Goal: Transaction & Acquisition: Purchase product/service

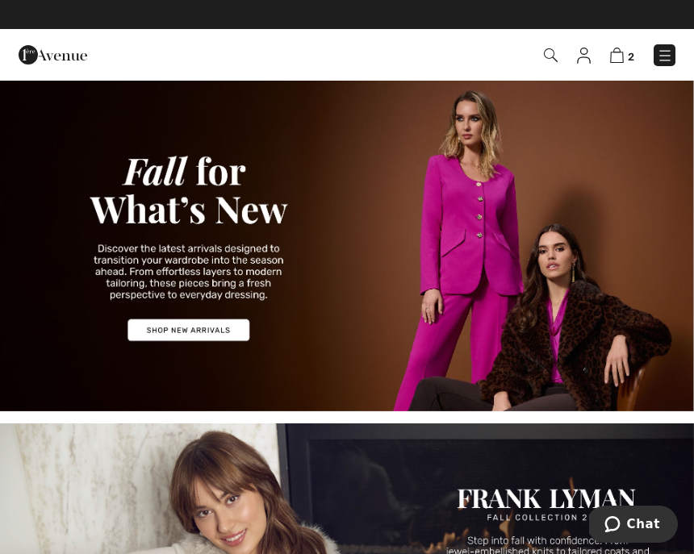
click at [670, 54] on img at bounding box center [665, 56] width 16 height 16
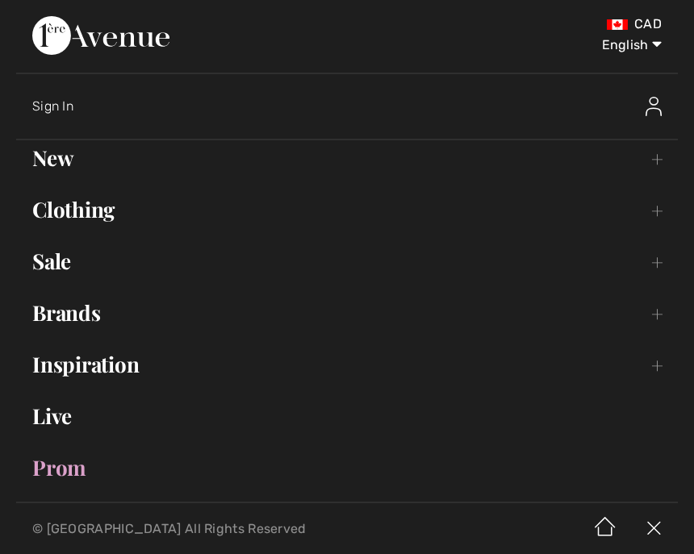
click at [616, 48] on select "English Français" at bounding box center [620, 42] width 84 height 48
select select "/fr/"
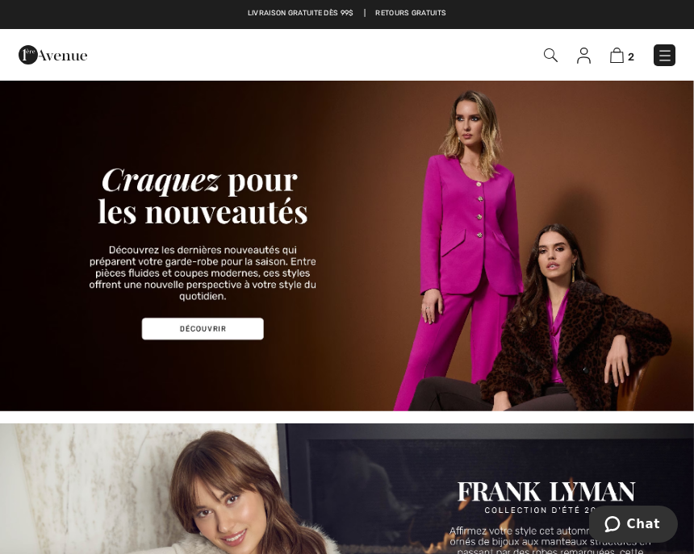
click at [624, 52] on img at bounding box center [617, 55] width 14 height 15
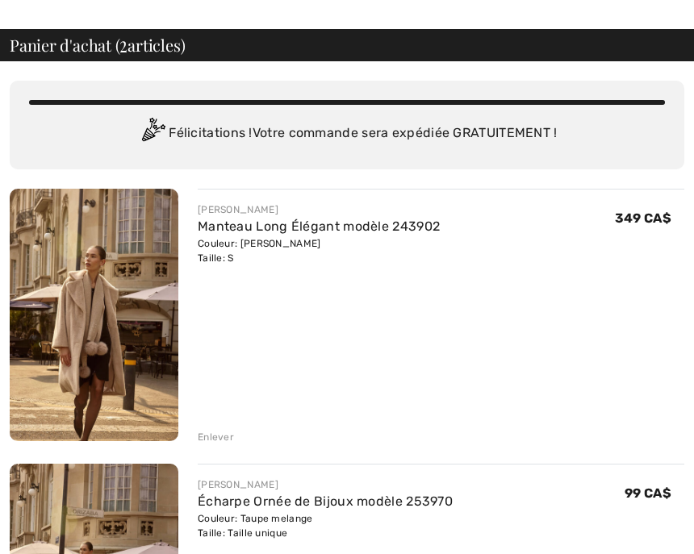
scroll to position [51, 0]
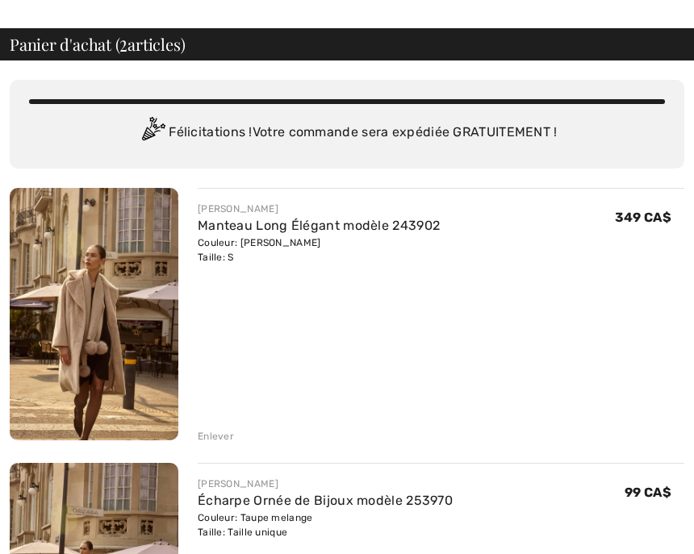
click at [103, 325] on img at bounding box center [94, 314] width 169 height 253
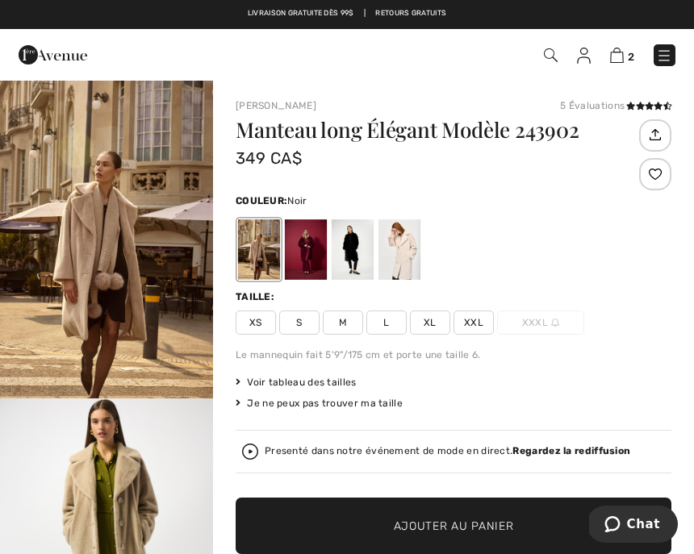
click at [357, 261] on div at bounding box center [353, 249] width 42 height 61
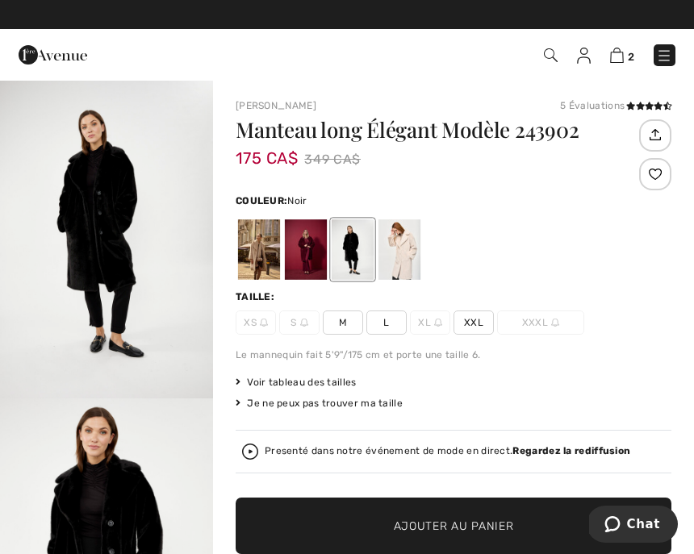
click at [409, 259] on div at bounding box center [399, 249] width 42 height 61
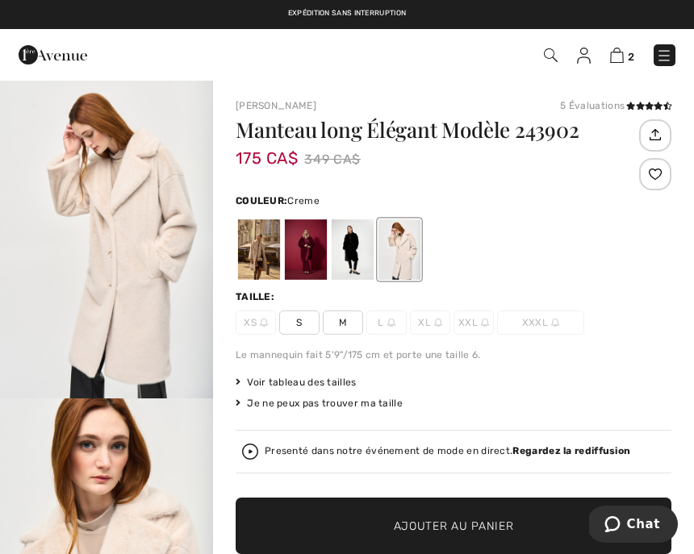
click at [623, 56] on img at bounding box center [617, 55] width 14 height 15
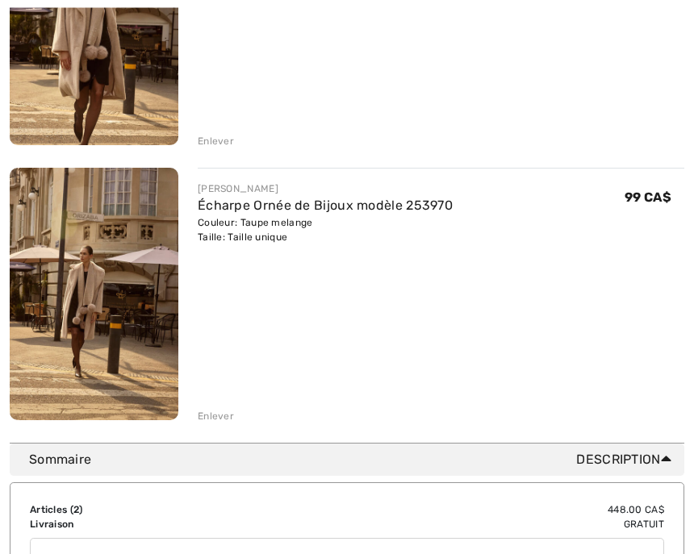
scroll to position [347, 0]
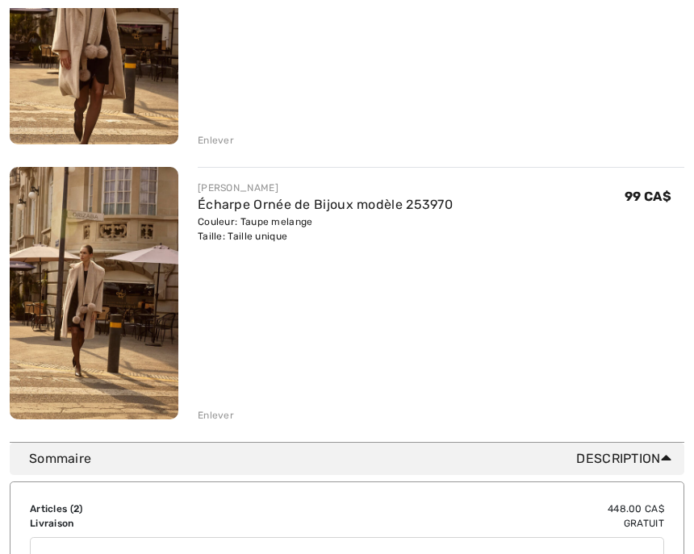
click at [226, 411] on div "Enlever" at bounding box center [216, 415] width 36 height 15
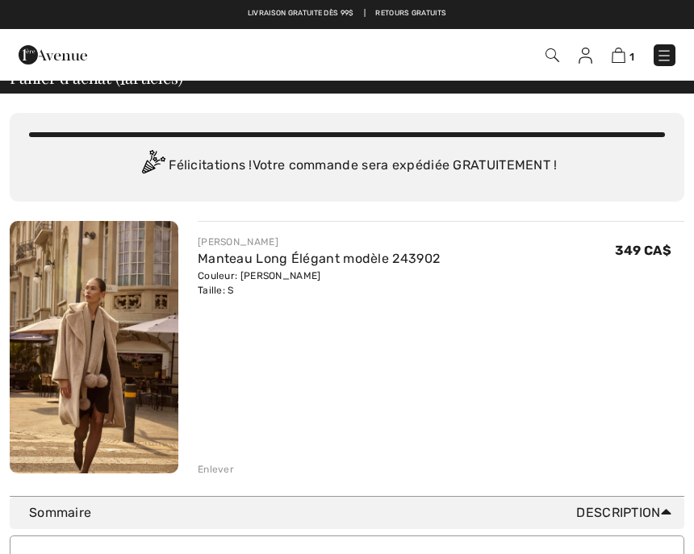
scroll to position [9, 0]
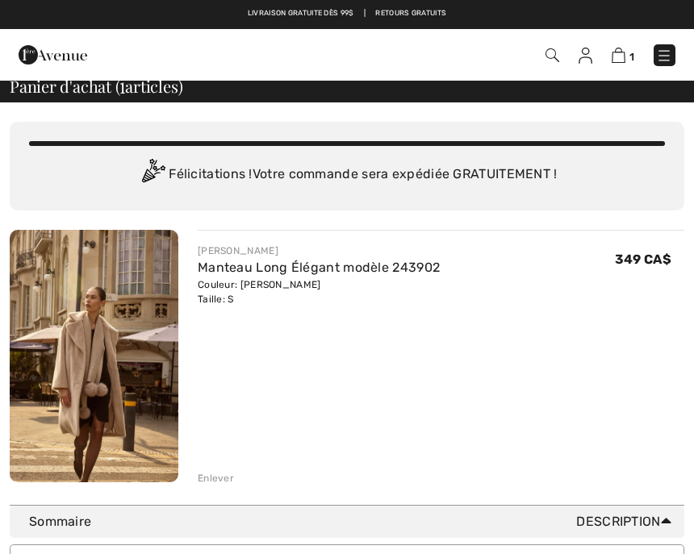
click at [228, 298] on div "Couleur: Almond Taille: S" at bounding box center [319, 292] width 242 height 29
click at [221, 474] on div "Enlever" at bounding box center [216, 478] width 36 height 15
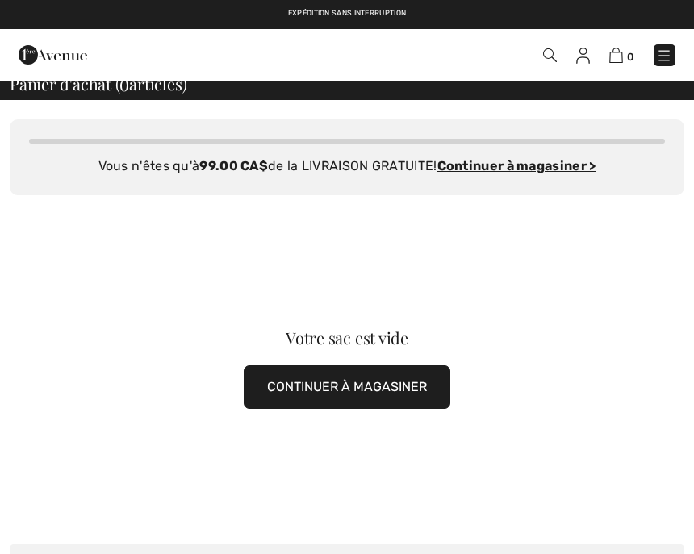
scroll to position [0, 0]
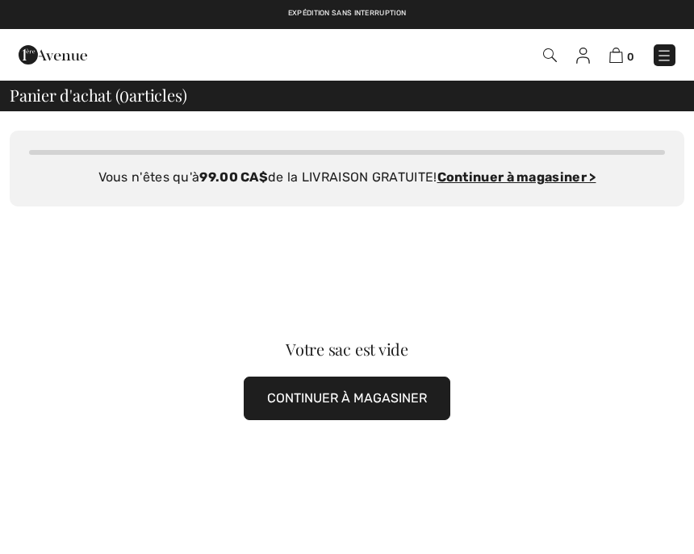
click at [671, 53] on img at bounding box center [664, 56] width 16 height 16
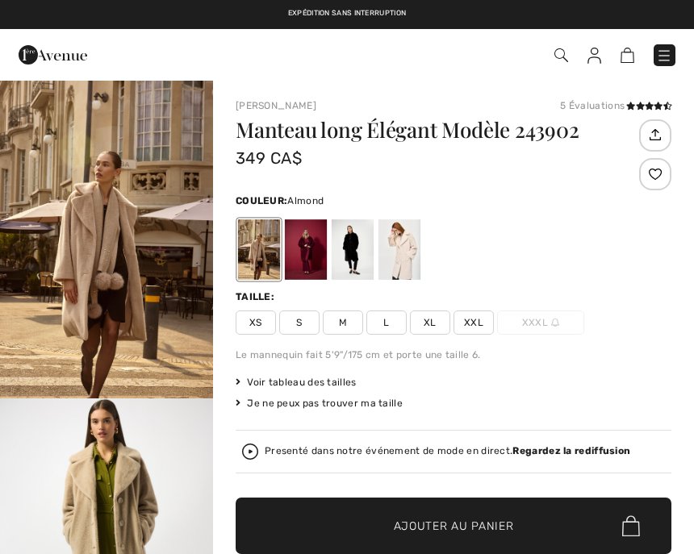
checkbox input "true"
click at [406, 247] on div at bounding box center [399, 249] width 42 height 61
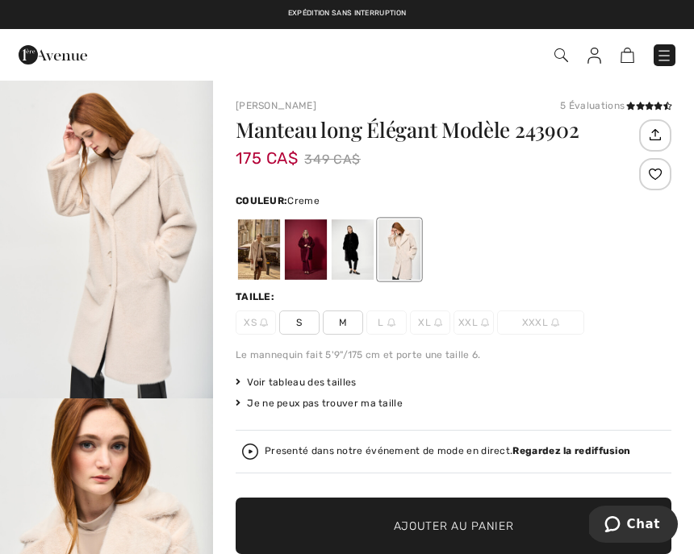
click at [304, 322] on span "S" at bounding box center [299, 323] width 40 height 24
click at [435, 525] on span "Ajouter au panier" at bounding box center [454, 526] width 120 height 17
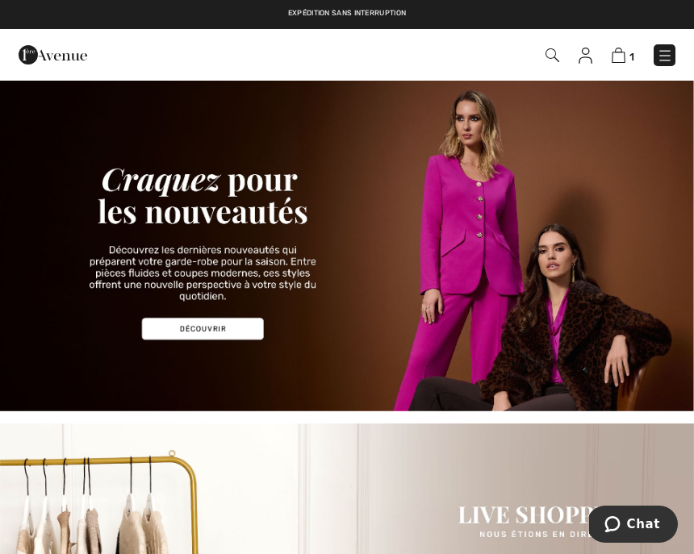
click at [559, 55] on img at bounding box center [552, 55] width 14 height 14
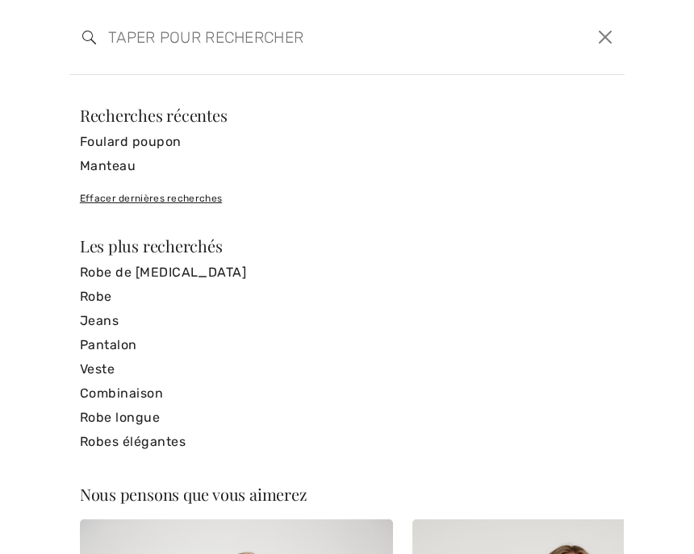
click at [123, 172] on link "Manteau" at bounding box center [347, 166] width 534 height 24
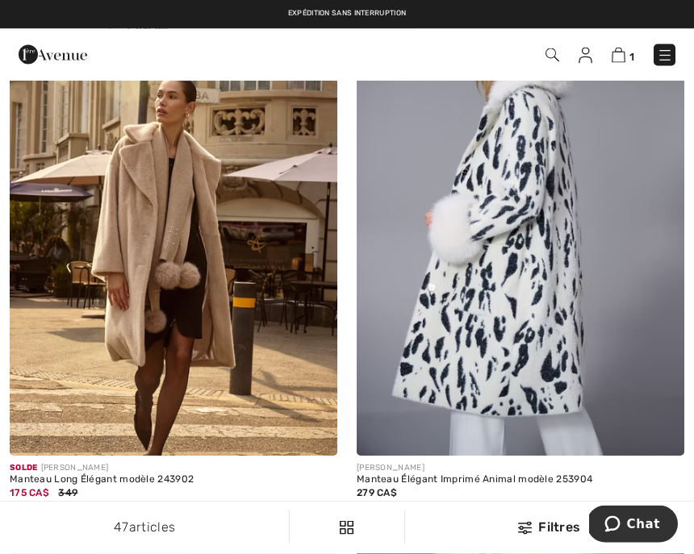
scroll to position [4919, 0]
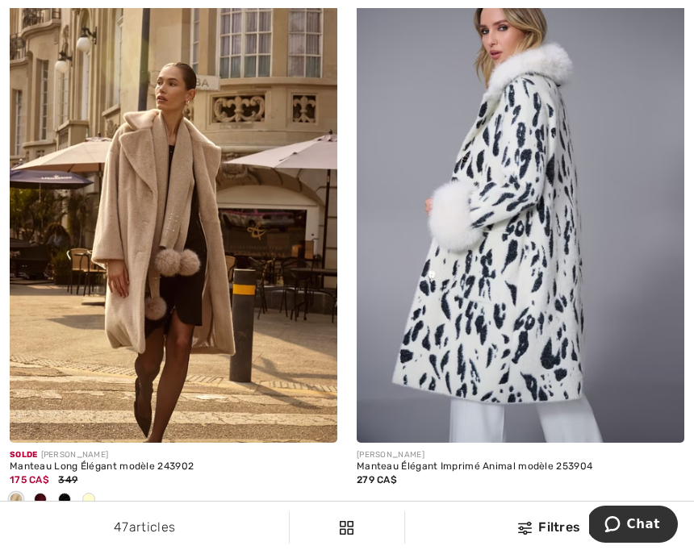
click at [45, 500] on div at bounding box center [40, 500] width 24 height 27
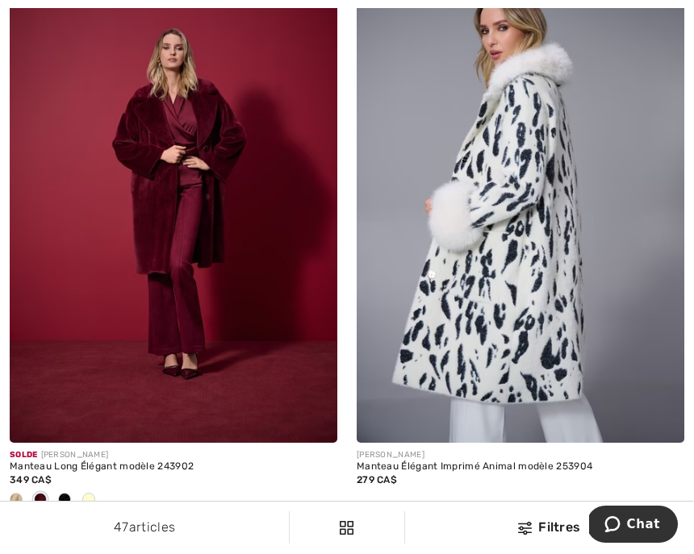
click at [68, 497] on span at bounding box center [64, 499] width 13 height 13
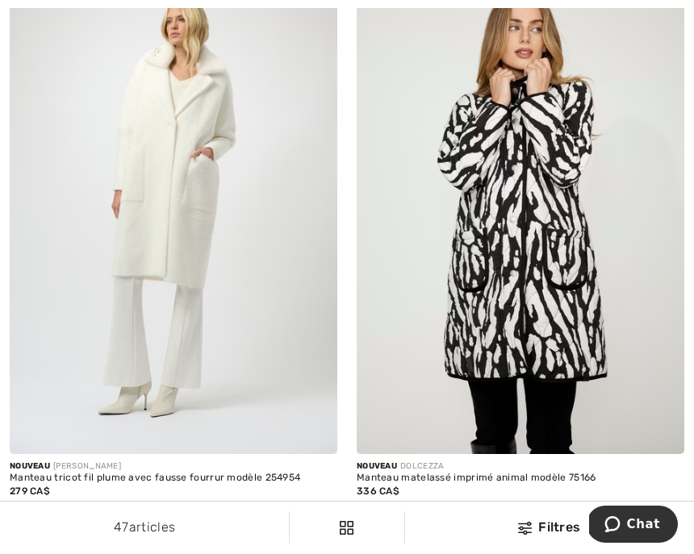
scroll to position [232, 0]
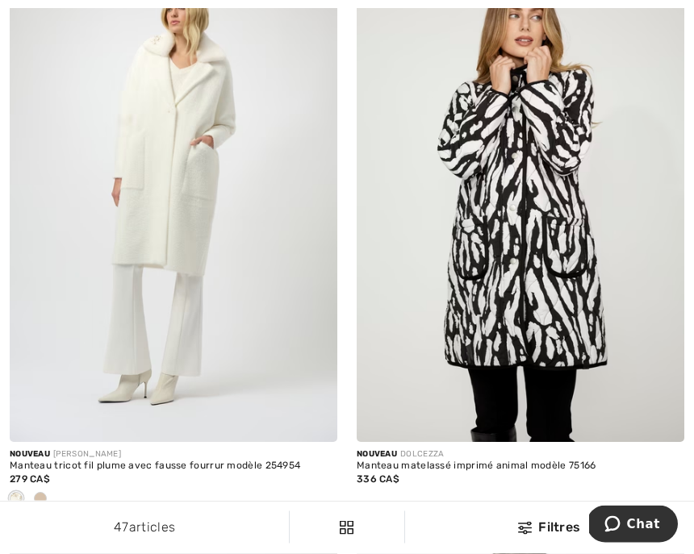
click at [418, 458] on div "Nouveau DOLCEZZA" at bounding box center [521, 455] width 328 height 12
click at [545, 303] on img at bounding box center [521, 196] width 328 height 491
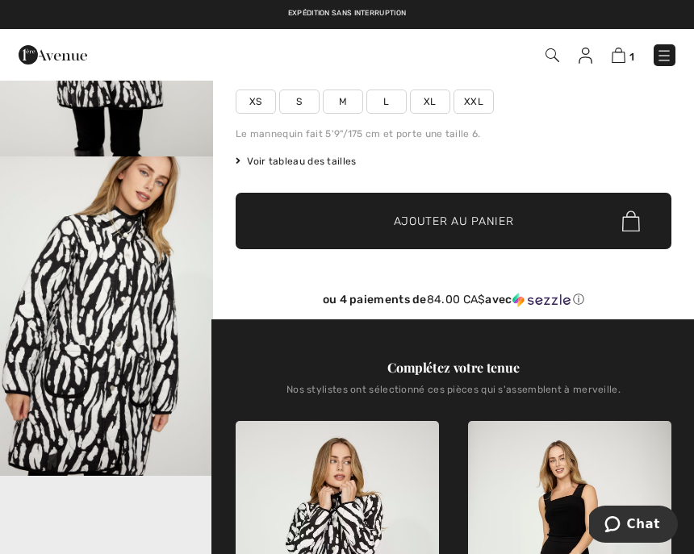
scroll to position [234, 0]
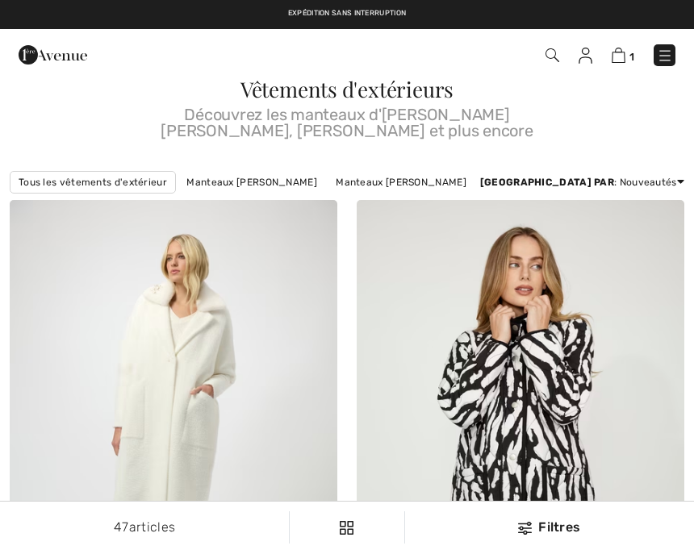
checkbox input "true"
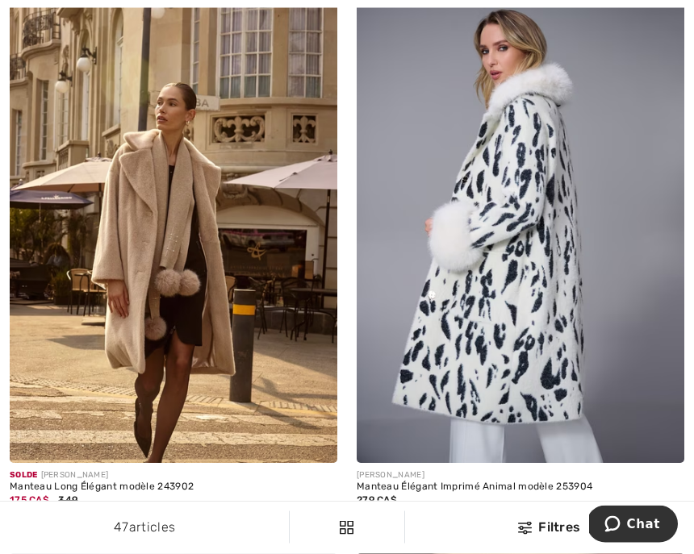
scroll to position [4915, 0]
click at [137, 328] on img at bounding box center [174, 217] width 328 height 491
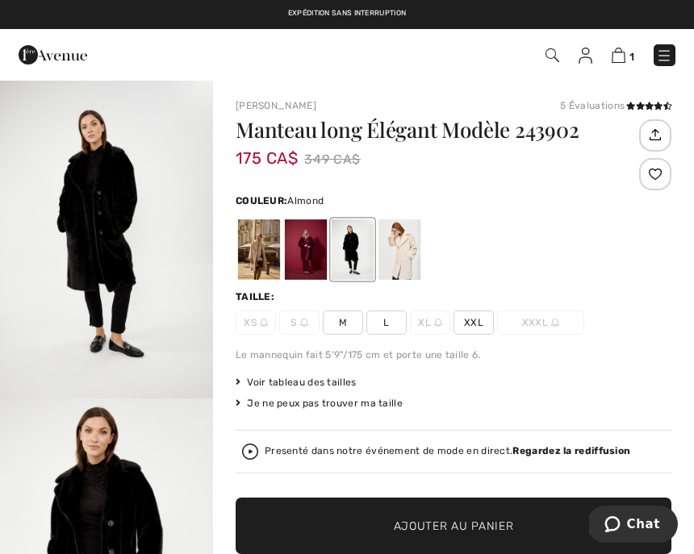
click at [254, 254] on div at bounding box center [259, 249] width 42 height 61
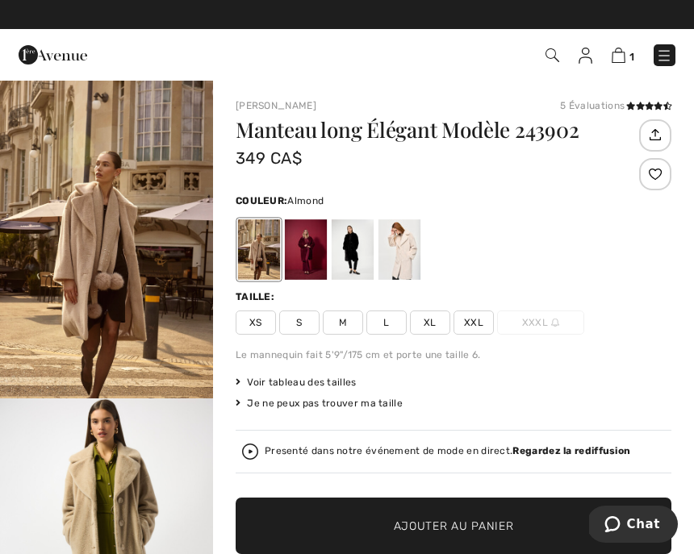
click at [303, 323] on span "S" at bounding box center [299, 323] width 40 height 24
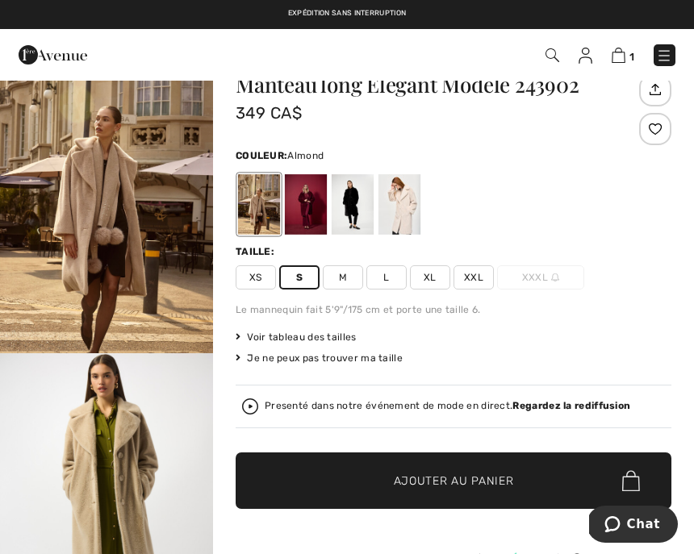
scroll to position [46, 0]
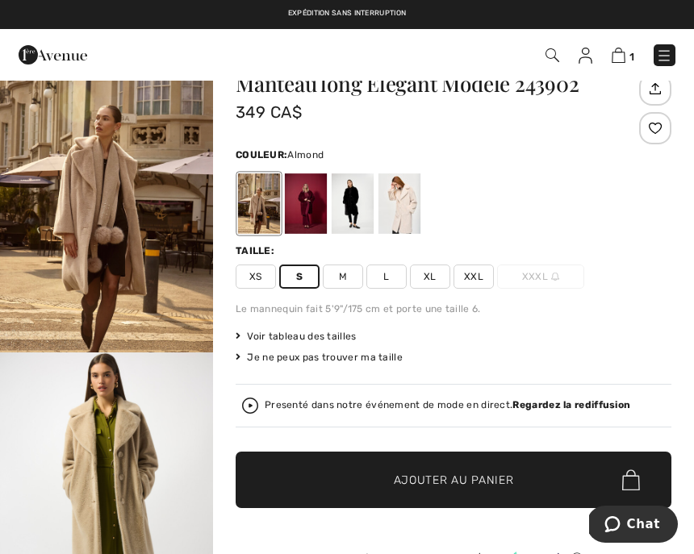
click at [550, 54] on img at bounding box center [552, 55] width 14 height 14
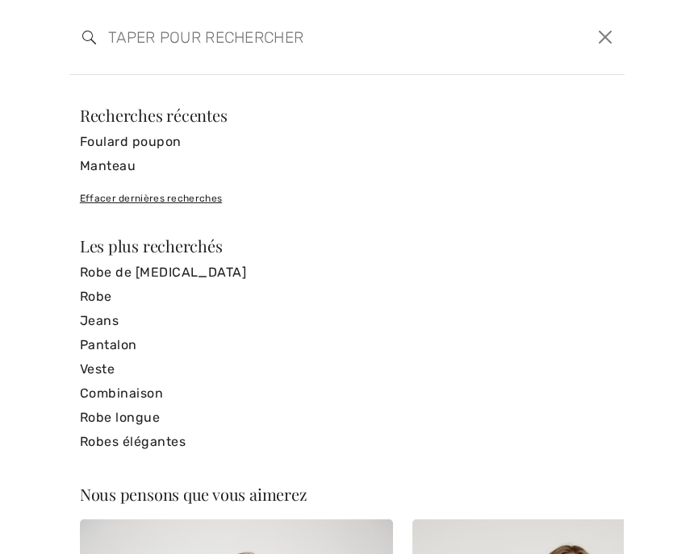
click at [166, 145] on link "Foulard poupon" at bounding box center [347, 142] width 534 height 24
click at [161, 140] on link "Foulard poupon" at bounding box center [347, 142] width 534 height 24
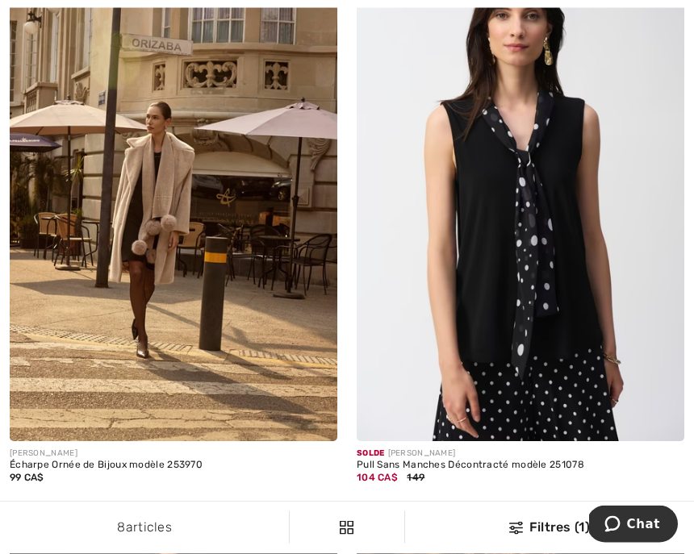
scroll to position [1313, 0]
click at [64, 469] on div "Écharpe Ornée de Bijoux modèle 253970" at bounding box center [174, 465] width 328 height 11
click at [136, 483] on div "JOSEPH RIBKOFF Écharpe Ornée de Bijoux modèle 253970 99 CA$" at bounding box center [174, 473] width 328 height 64
click at [219, 207] on img at bounding box center [174, 195] width 328 height 491
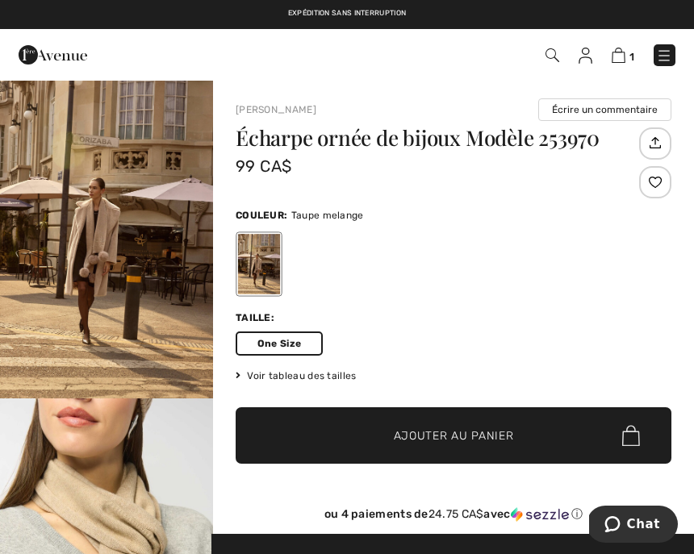
click at [469, 435] on span "Ajouter au panier" at bounding box center [454, 436] width 120 height 17
click at [488, 439] on span "Ajouter au panier" at bounding box center [454, 436] width 120 height 17
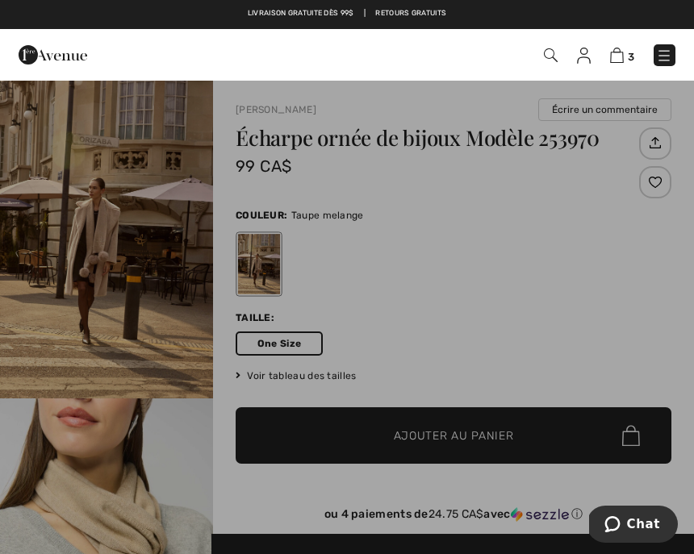
click at [621, 57] on img at bounding box center [617, 55] width 14 height 15
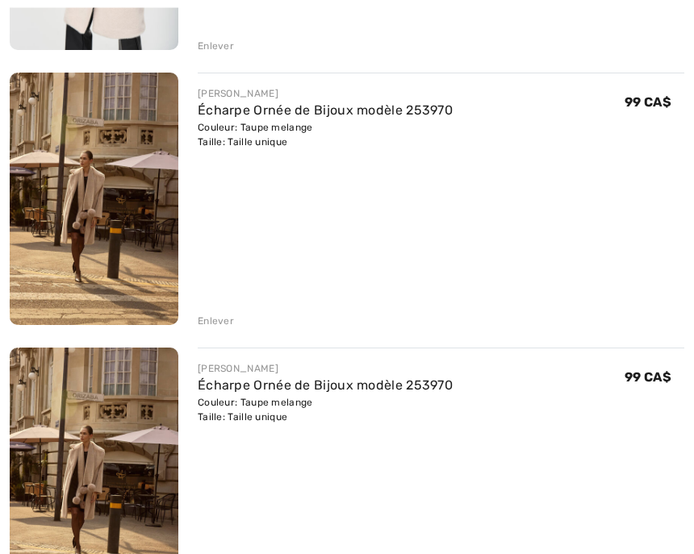
scroll to position [441, 0]
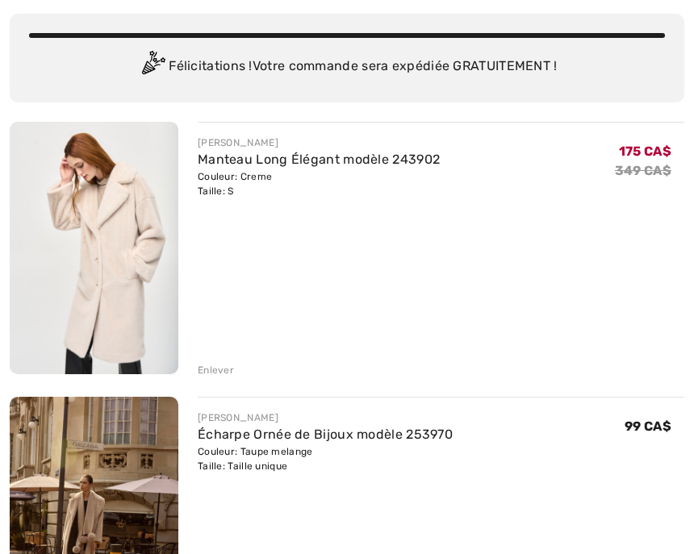
scroll to position [117, 0]
click at [223, 365] on div "Enlever" at bounding box center [216, 370] width 36 height 15
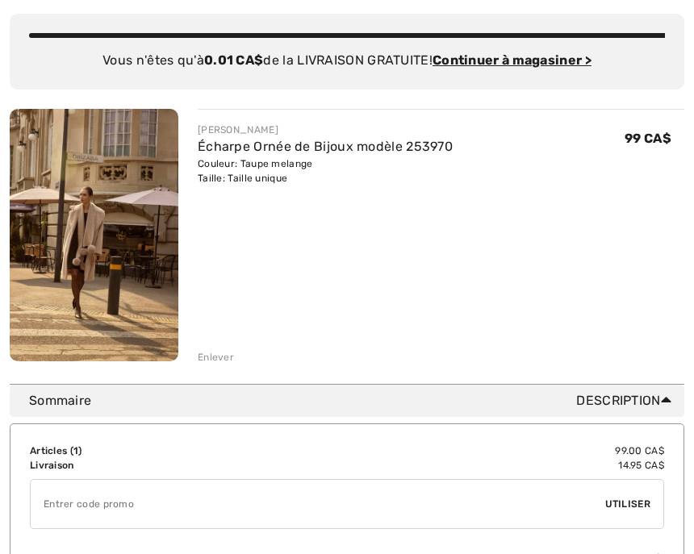
click at [90, 250] on img at bounding box center [94, 235] width 169 height 253
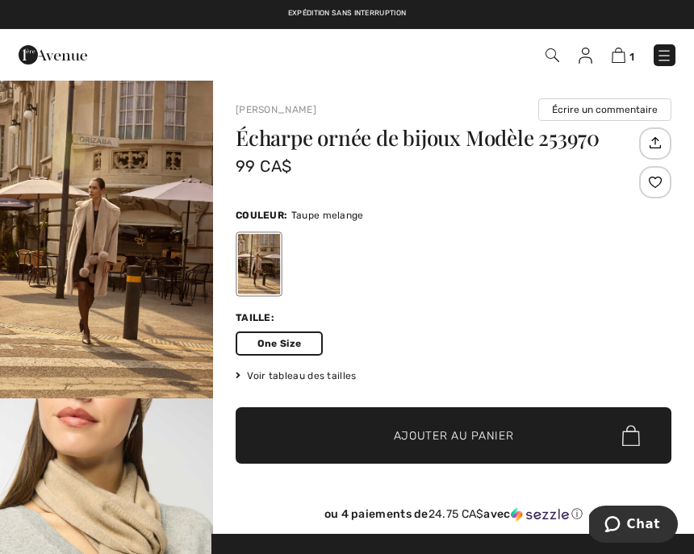
click at [111, 242] on img "1 / 5" at bounding box center [106, 238] width 213 height 319
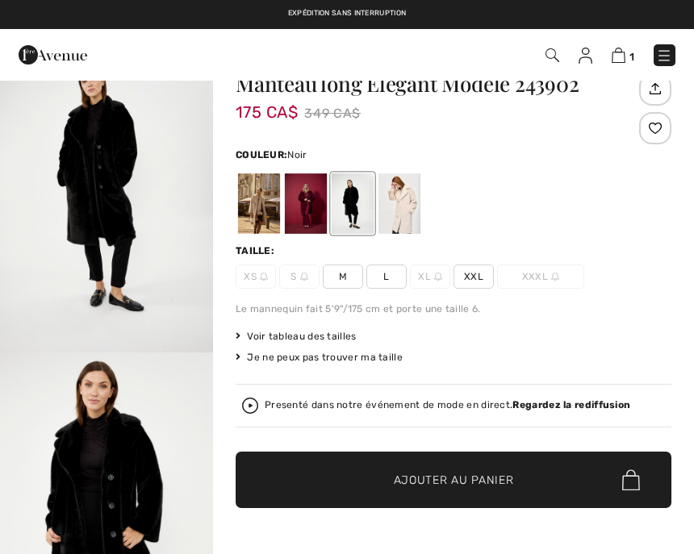
checkbox input "true"
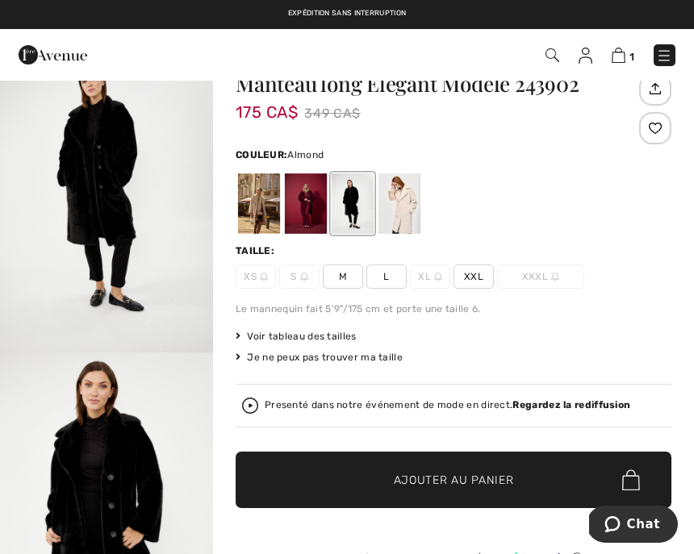
click at [257, 205] on div at bounding box center [259, 203] width 42 height 61
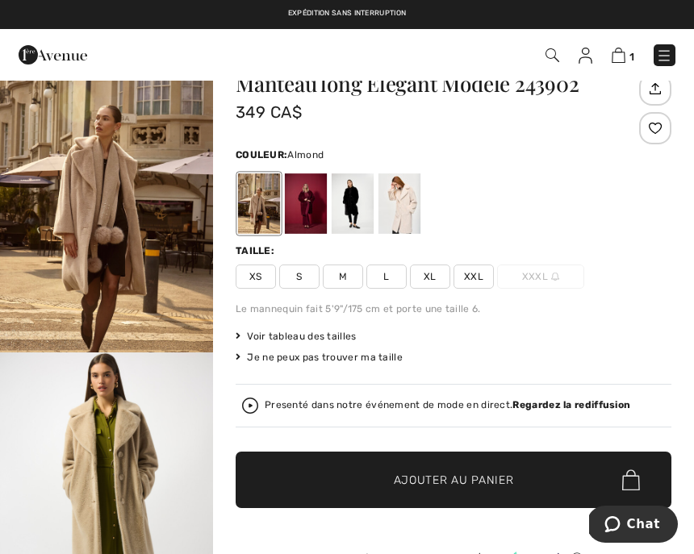
click at [294, 280] on span "S" at bounding box center [299, 277] width 40 height 24
click at [456, 479] on span "Ajouter au panier" at bounding box center [454, 480] width 120 height 17
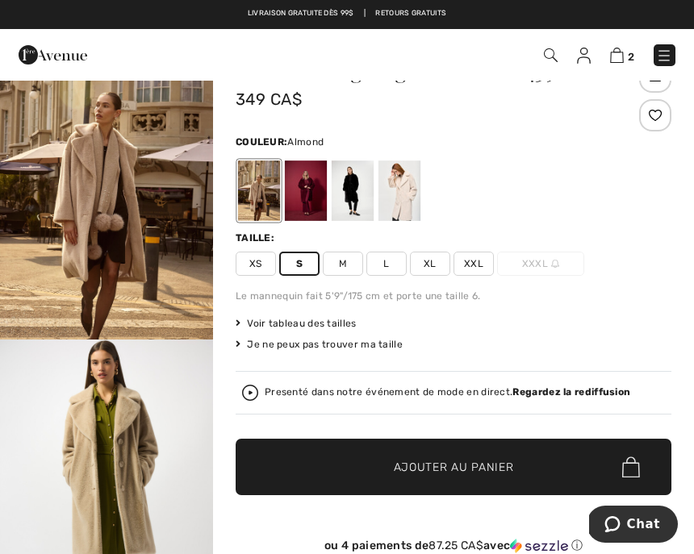
scroll to position [63, 0]
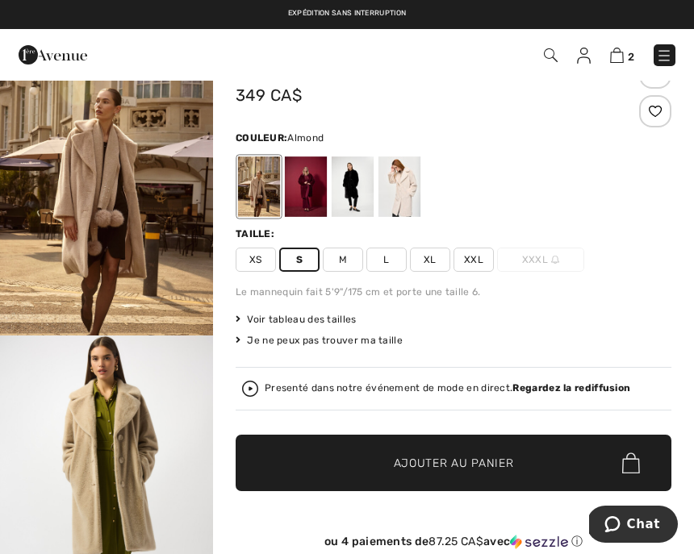
click at [492, 457] on span "Ajouter au panier" at bounding box center [454, 463] width 120 height 17
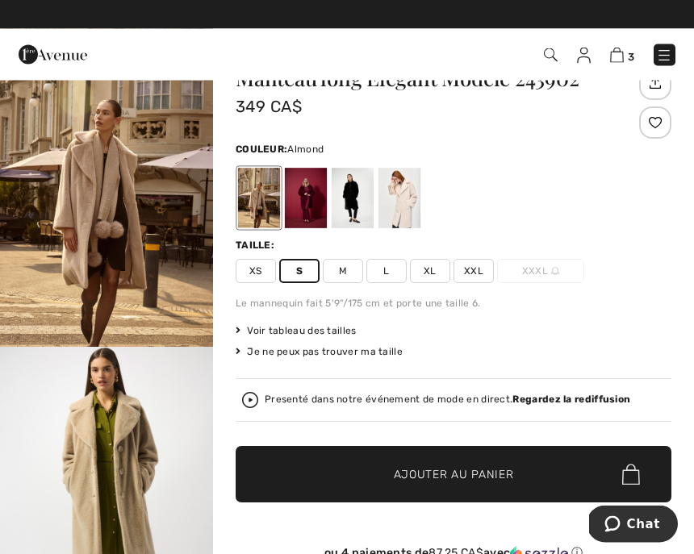
scroll to position [52, 0]
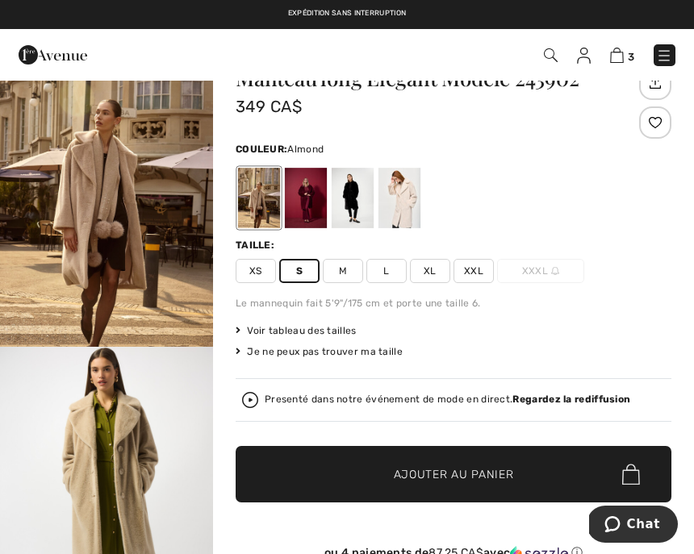
click at [622, 63] on img at bounding box center [617, 55] width 14 height 15
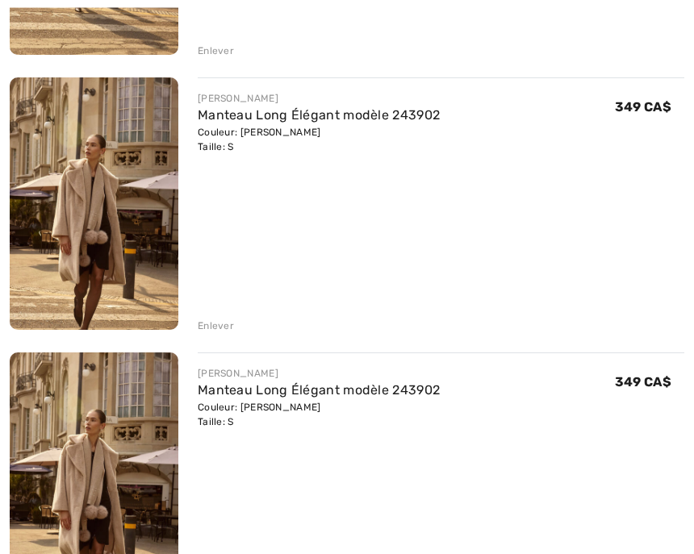
scroll to position [436, 0]
click at [218, 553] on div "Vous n'êtes qu'à 0.00 CA$ de la LIVRAISON GRATUITE! Continuer à magasiner > Fél…" at bounding box center [347, 151] width 674 height 953
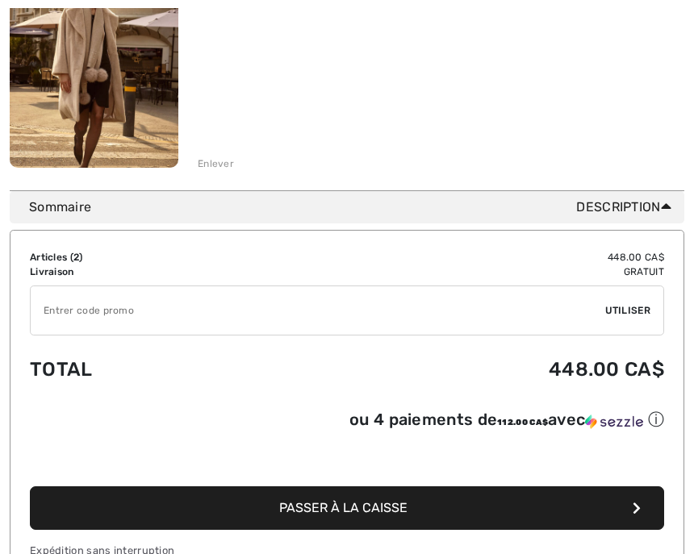
scroll to position [599, 0]
click at [105, 314] on input "TEXT" at bounding box center [318, 310] width 574 height 48
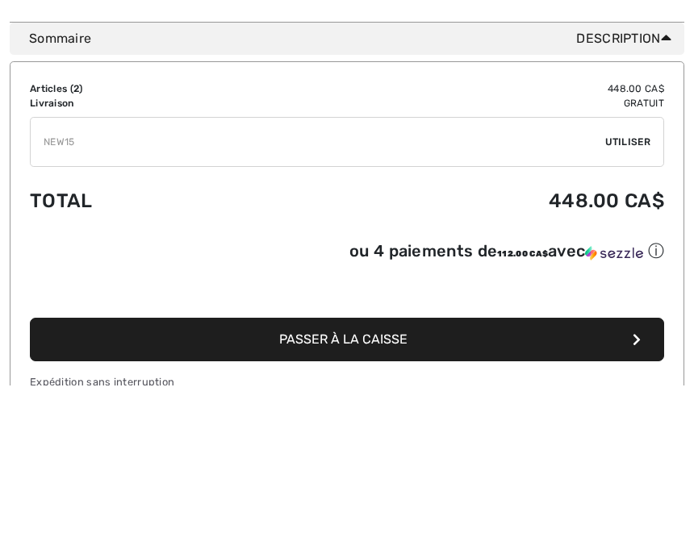
type input "NEW15"
click at [632, 304] on span "Utiliser" at bounding box center [627, 311] width 45 height 15
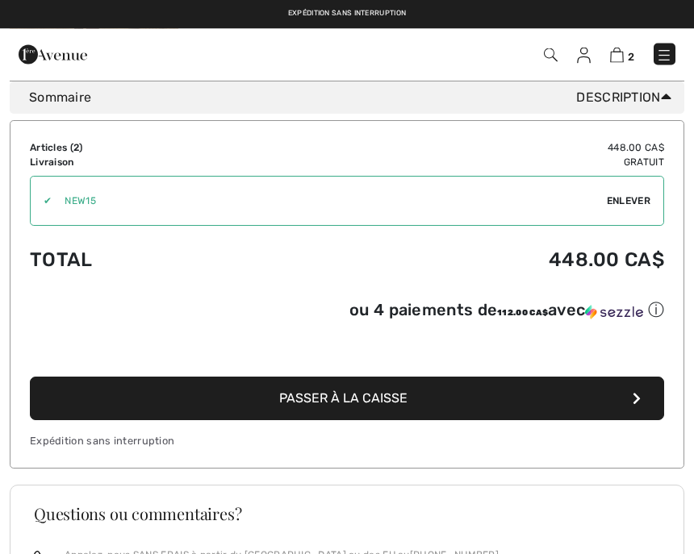
scroll to position [705, 0]
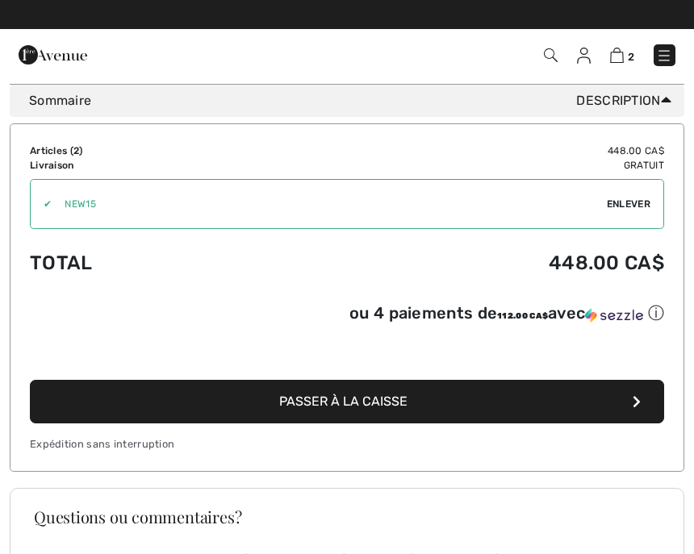
click at [439, 410] on button "Passer à la caisse" at bounding box center [347, 402] width 634 height 44
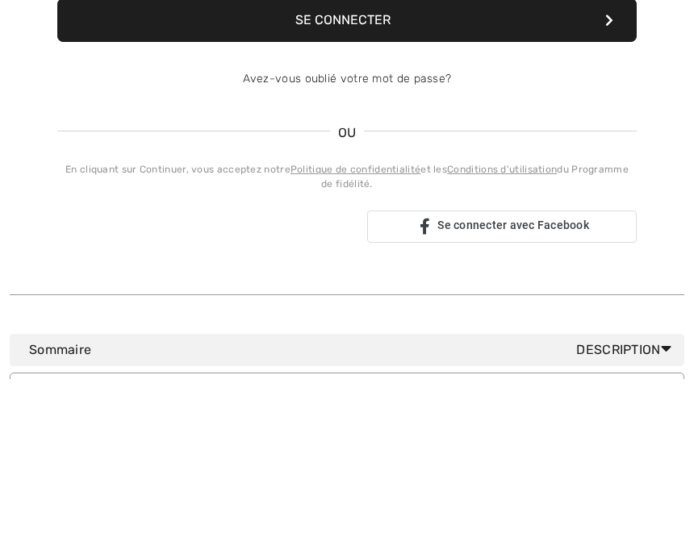
click at [438, 31] on strong "Continuez en tant qu'invité." at bounding box center [437, 34] width 184 height 15
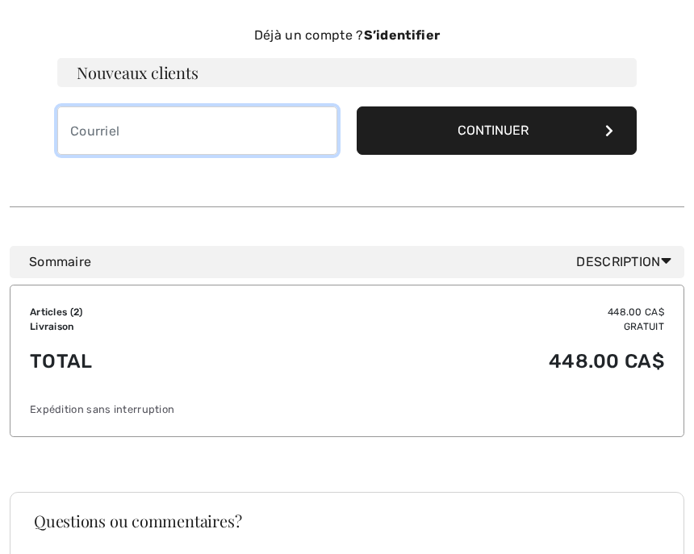
click at [123, 135] on input "email" at bounding box center [197, 130] width 280 height 48
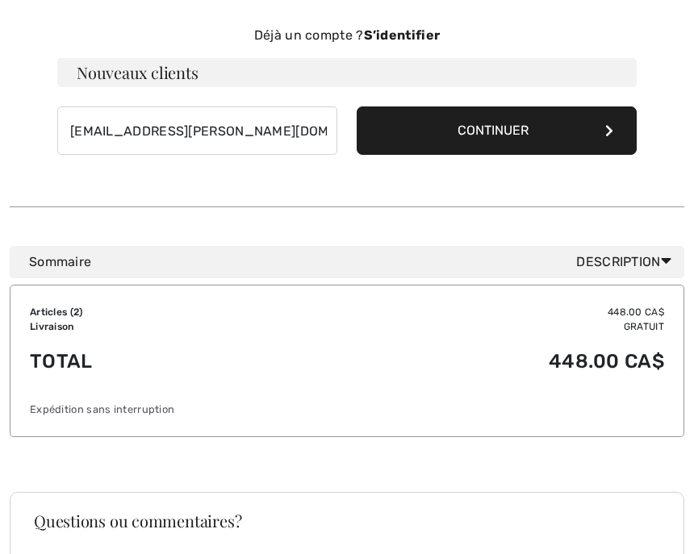
click at [609, 131] on icon at bounding box center [609, 130] width 8 height 13
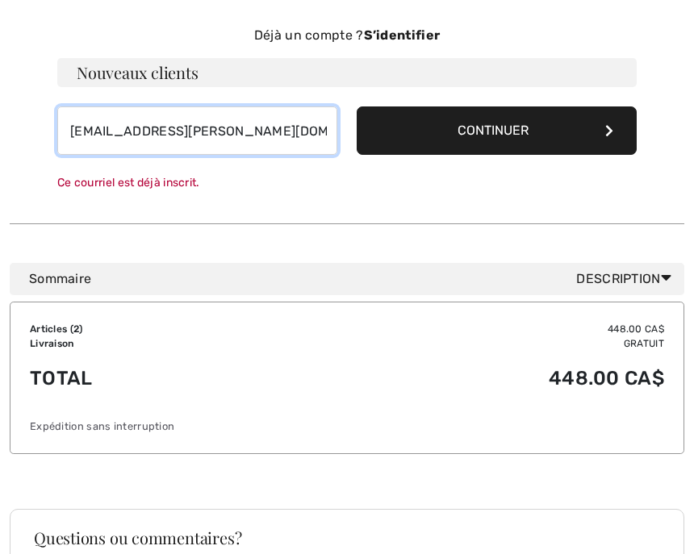
click at [296, 133] on input "[EMAIL_ADDRESS][PERSON_NAME][DOMAIN_NAME]" at bounding box center [197, 130] width 280 height 48
type input "langl"
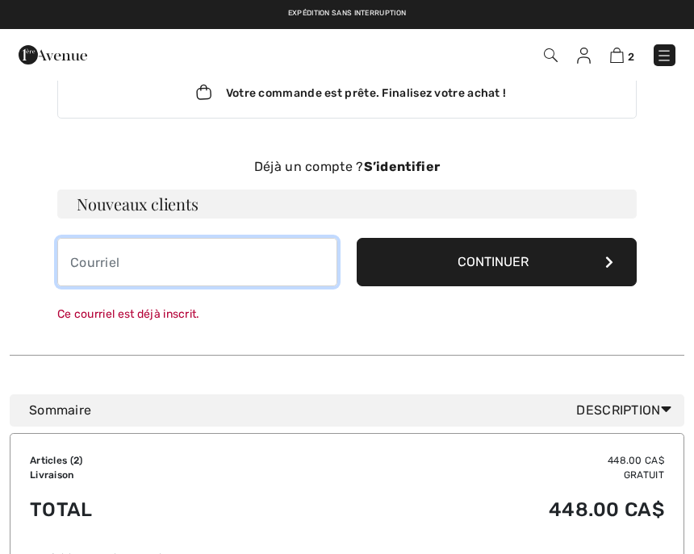
scroll to position [40, 0]
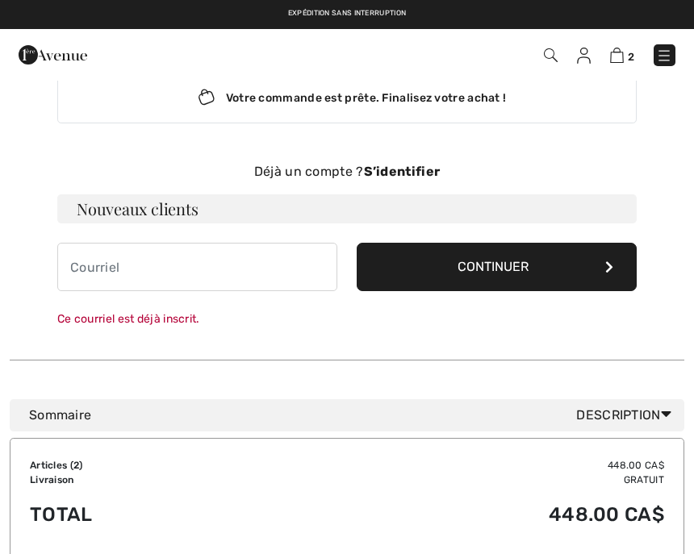
click at [403, 175] on strong "S’identifier" at bounding box center [402, 171] width 77 height 15
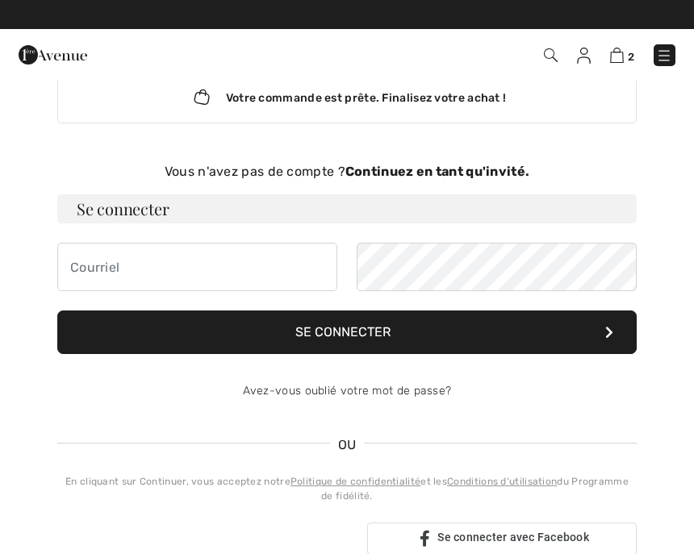
click at [464, 168] on strong "Continuez en tant qu'invité." at bounding box center [437, 171] width 184 height 15
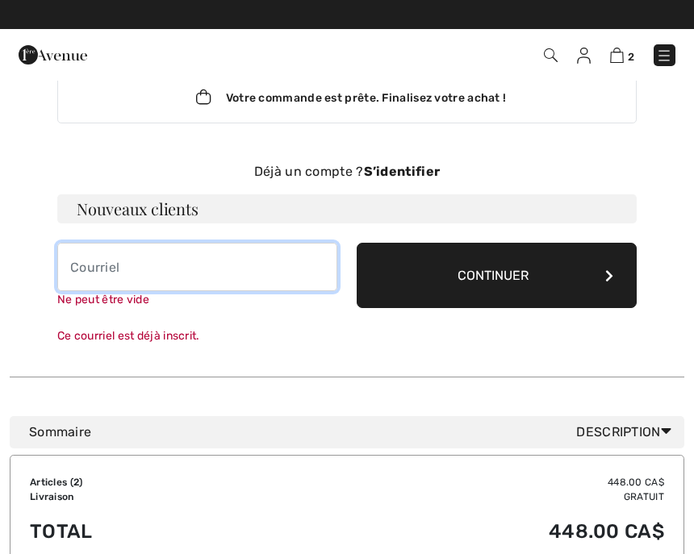
click at [91, 278] on input "email" at bounding box center [197, 267] width 280 height 48
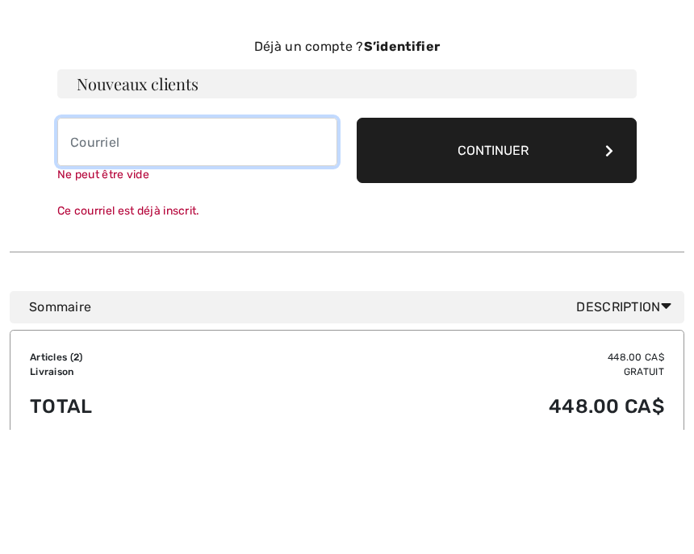
type input "[EMAIL_ADDRESS][PERSON_NAME][DOMAIN_NAME]"
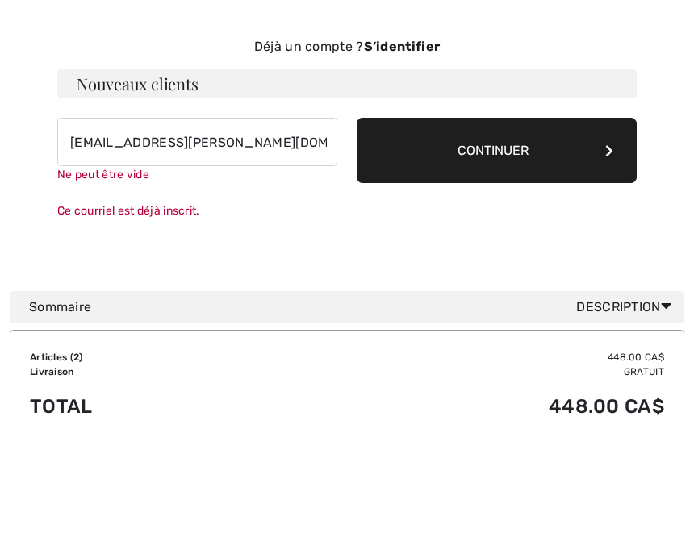
scroll to position [165, 0]
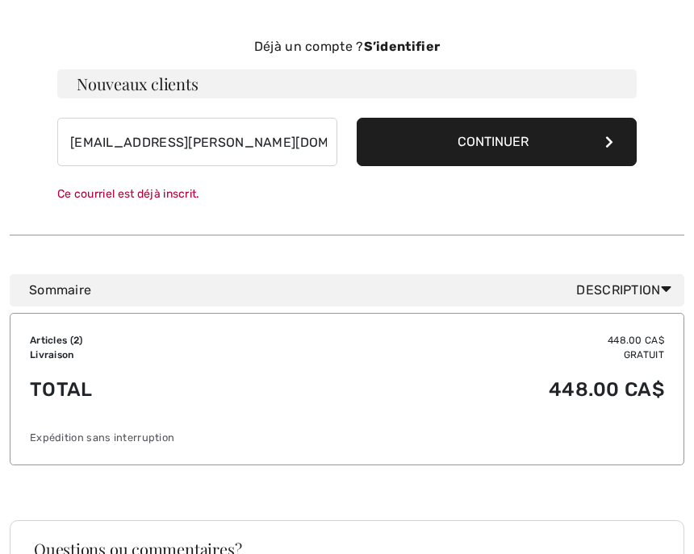
click at [516, 144] on button "Continuer" at bounding box center [497, 142] width 280 height 48
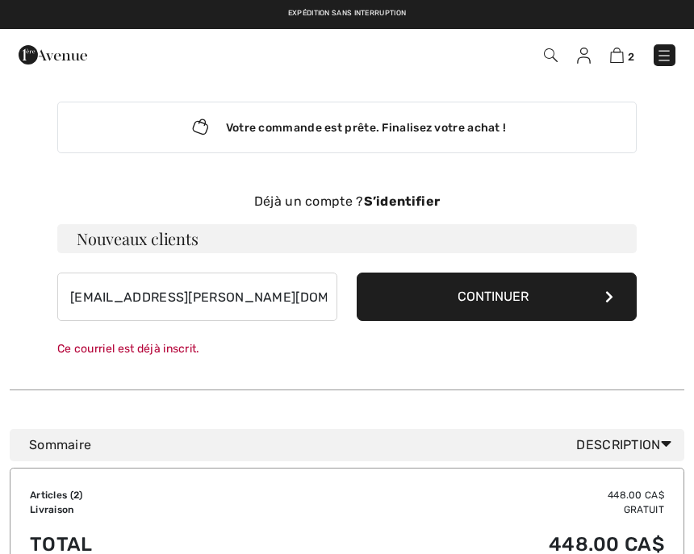
scroll to position [0, 0]
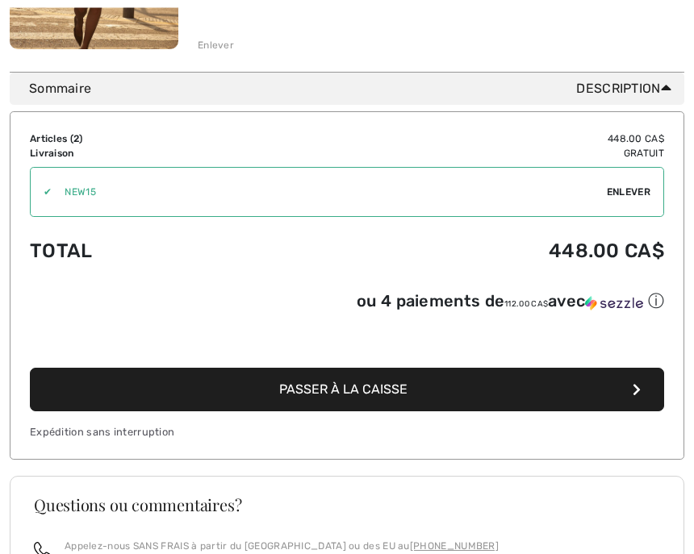
scroll to position [717, 0]
click at [637, 394] on icon "button" at bounding box center [636, 389] width 8 height 13
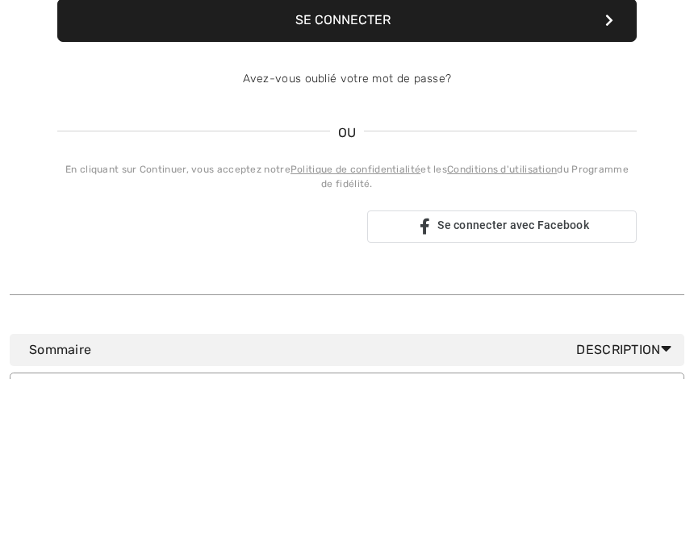
type input "[EMAIL_ADDRESS][PERSON_NAME][DOMAIN_NAME]"
click at [347, 196] on button "Se connecter" at bounding box center [346, 196] width 579 height 44
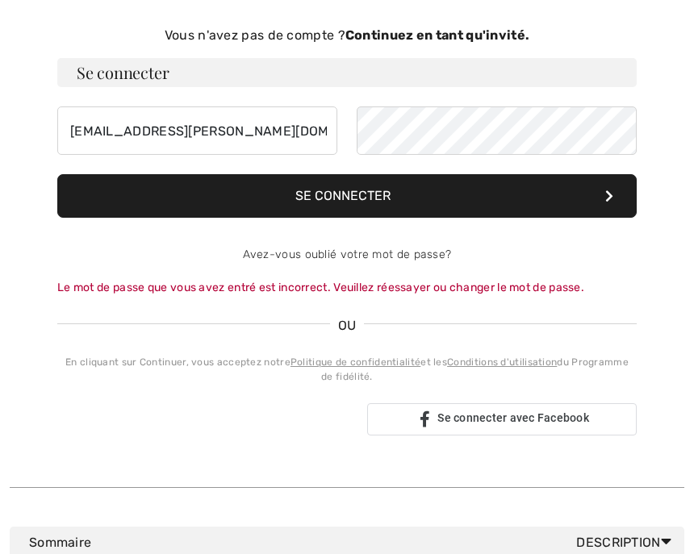
click at [370, 198] on button "Se connecter" at bounding box center [346, 196] width 579 height 44
click at [466, 288] on div "Le mot de passe que vous avez entré est incorrect. Veuillez réessayer ou change…" at bounding box center [346, 287] width 579 height 17
click at [344, 250] on link "Avez-vous oublié votre mot de passe?" at bounding box center [347, 255] width 209 height 14
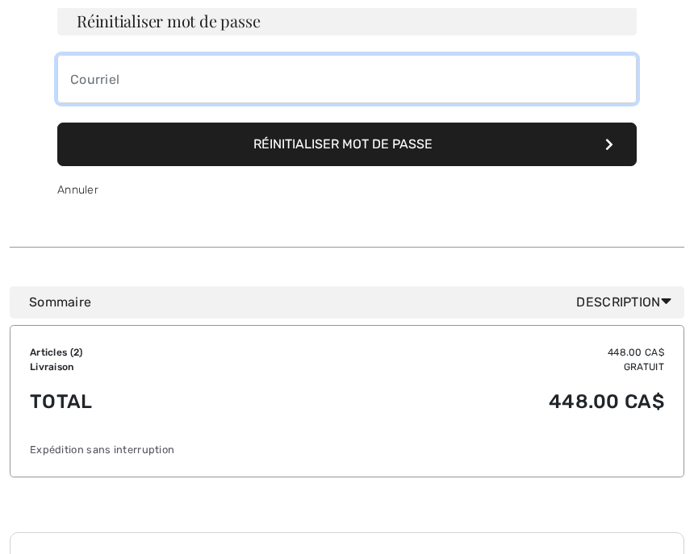
click at [165, 77] on input "email" at bounding box center [346, 79] width 579 height 48
type input "[PERSON_NAME][EMAIL_ADDRESS][PERSON_NAME][DOMAIN_NAME]"
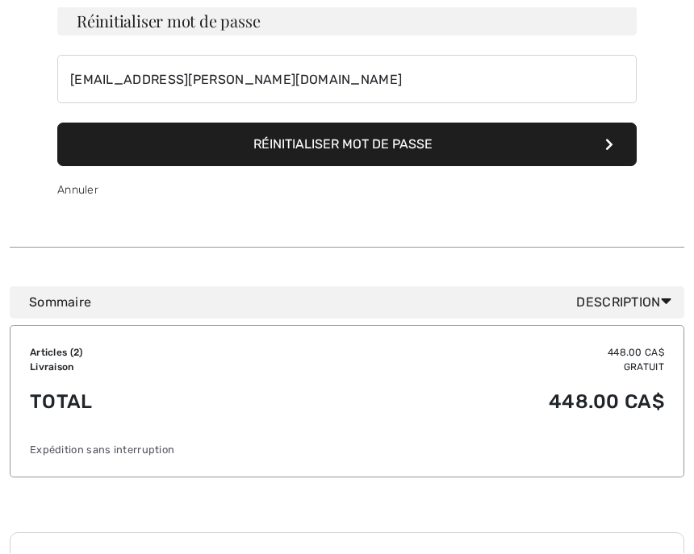
click at [356, 134] on button "Réinitialiser mot de passe" at bounding box center [346, 145] width 579 height 44
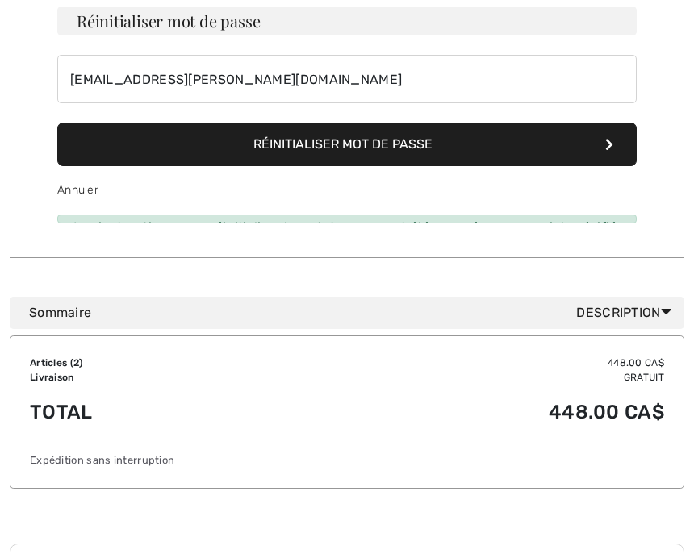
scroll to position [176, 0]
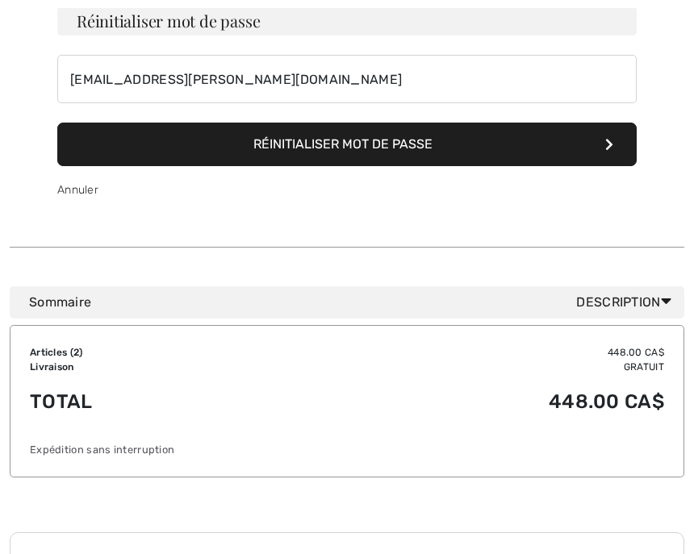
click at [607, 148] on icon at bounding box center [609, 144] width 8 height 13
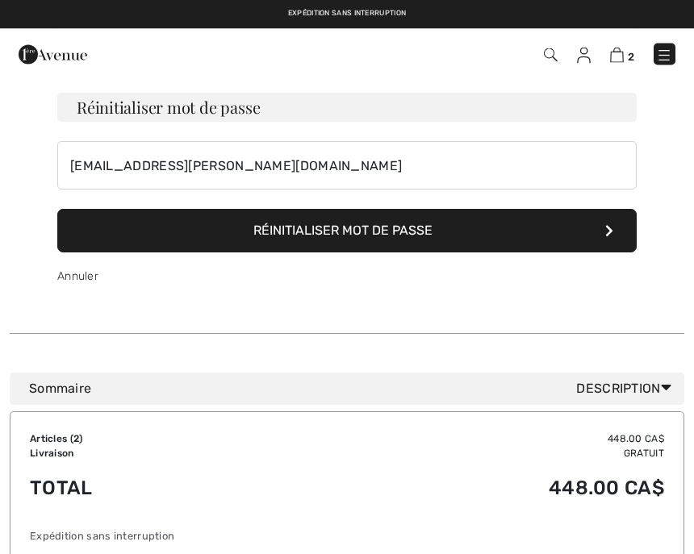
scroll to position [75, 0]
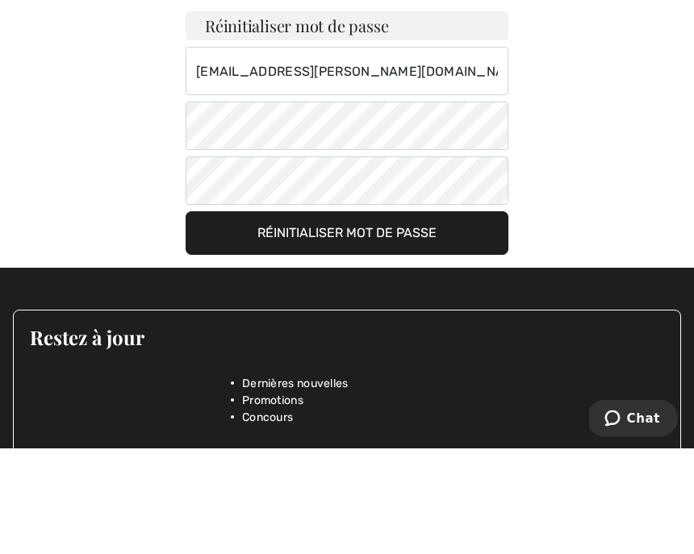
click at [365, 318] on button "Réinitialiser mot de passe" at bounding box center [347, 340] width 323 height 44
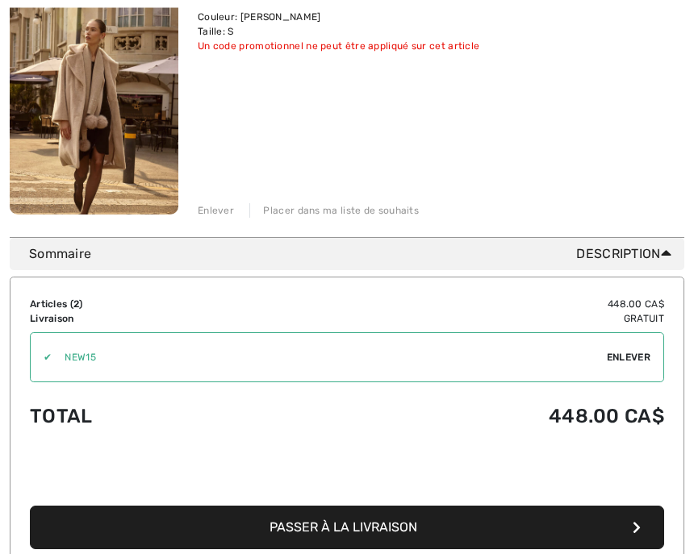
scroll to position [552, 0]
click at [344, 526] on span "Passer à la livraison" at bounding box center [343, 527] width 148 height 15
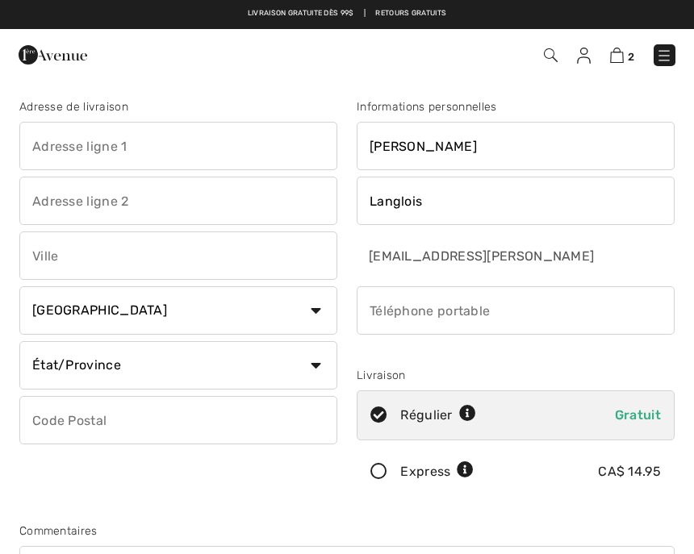
click at [147, 145] on input "text" at bounding box center [178, 146] width 318 height 48
type input "[STREET_ADDRESS]"
type input "St-Jean sur Richelieu"
select select "QC"
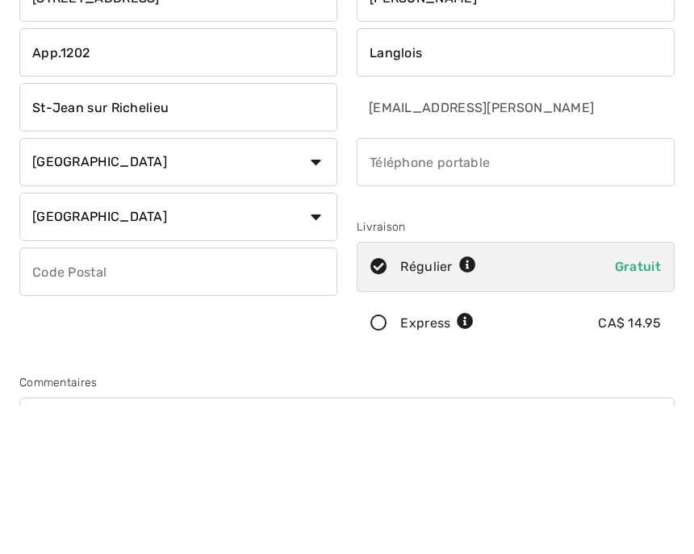
type input "App.1202"
click at [391, 286] on input "phone" at bounding box center [516, 310] width 318 height 48
type input "5149124800"
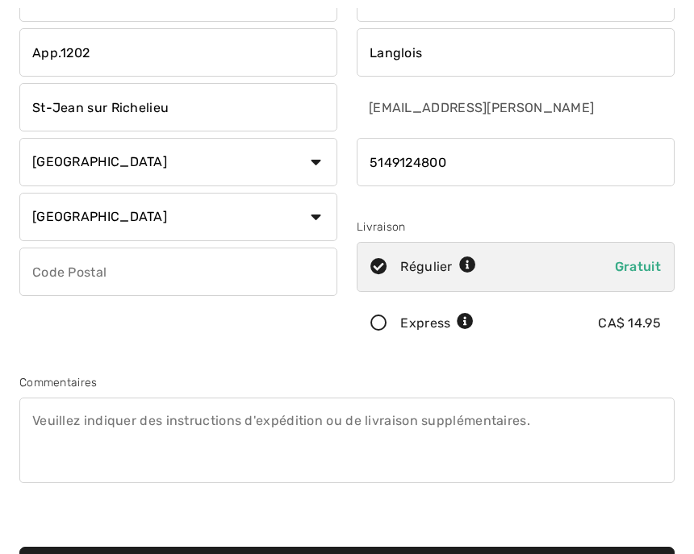
click at [119, 270] on input "text" at bounding box center [178, 272] width 318 height 48
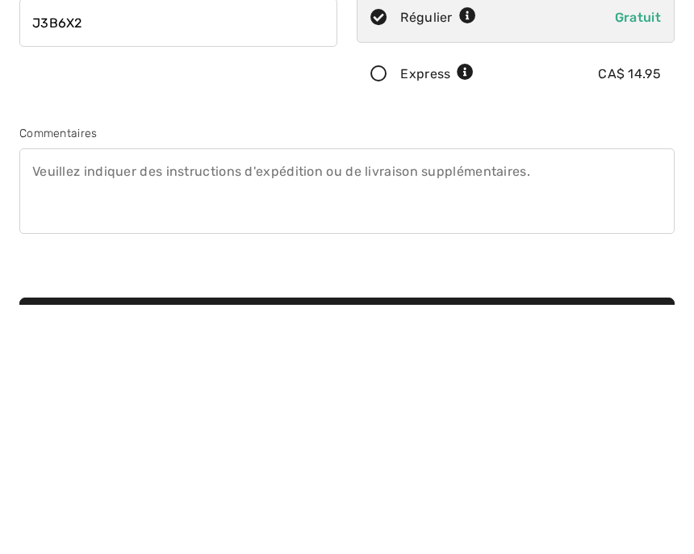
type input "J3B6X2"
click at [47, 398] on textarea at bounding box center [346, 441] width 655 height 86
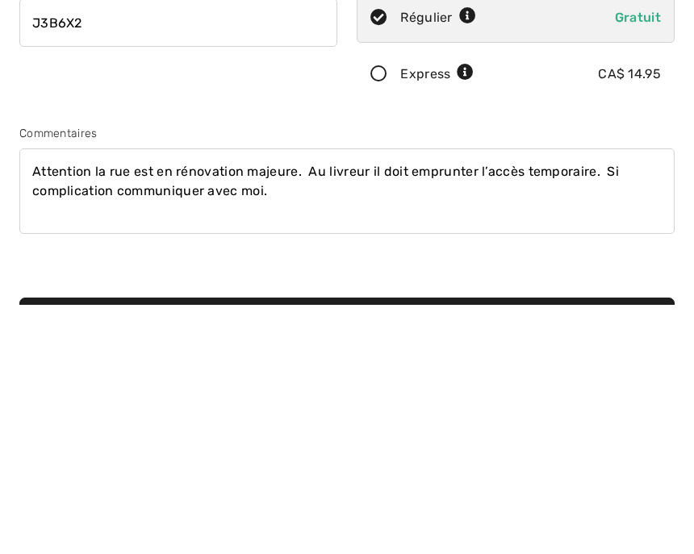
scroll to position [398, 0]
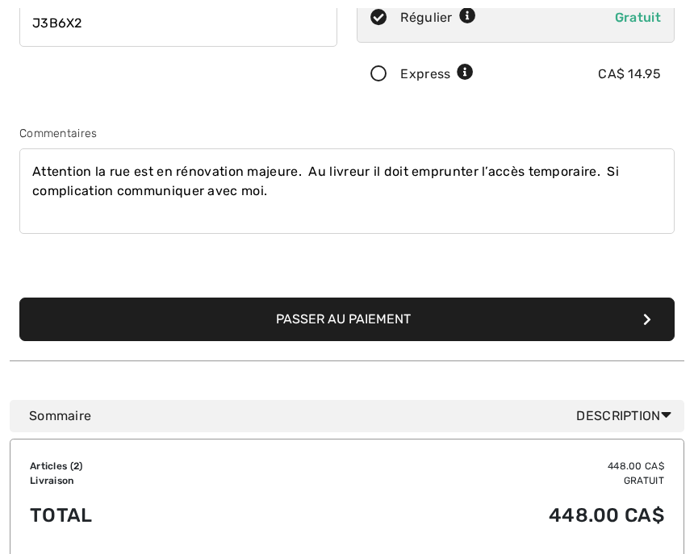
type textarea "Attention la rue est en rénovation majeure. Au livreur il doit emprunter l’accè…"
click at [396, 324] on button "Passer au paiement" at bounding box center [346, 320] width 655 height 44
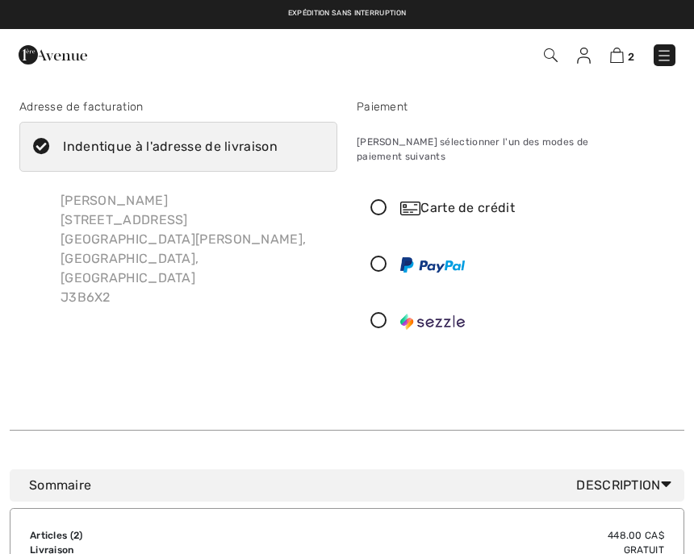
click at [381, 200] on icon at bounding box center [378, 208] width 43 height 17
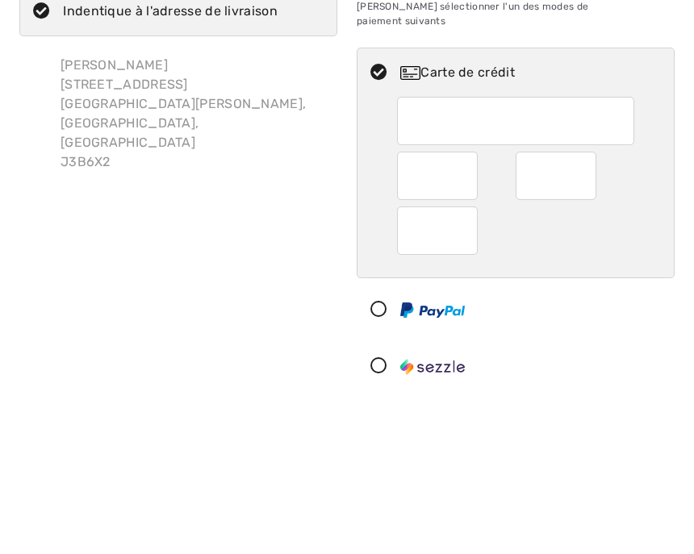
scroll to position [136, 0]
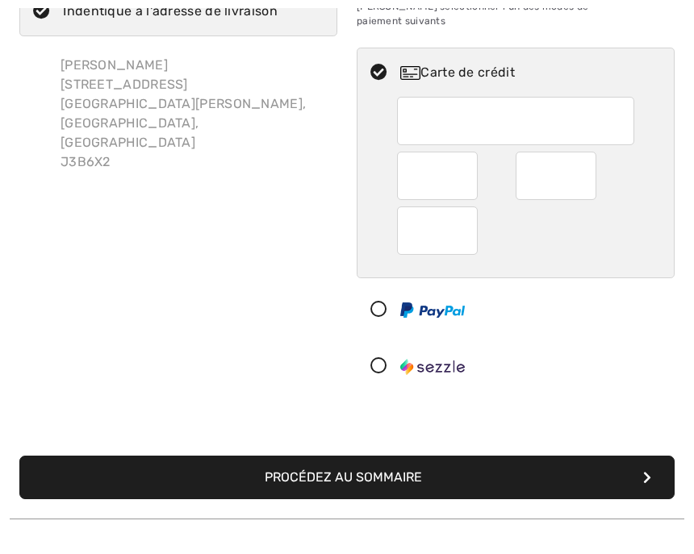
click at [472, 161] on div at bounding box center [437, 176] width 81 height 48
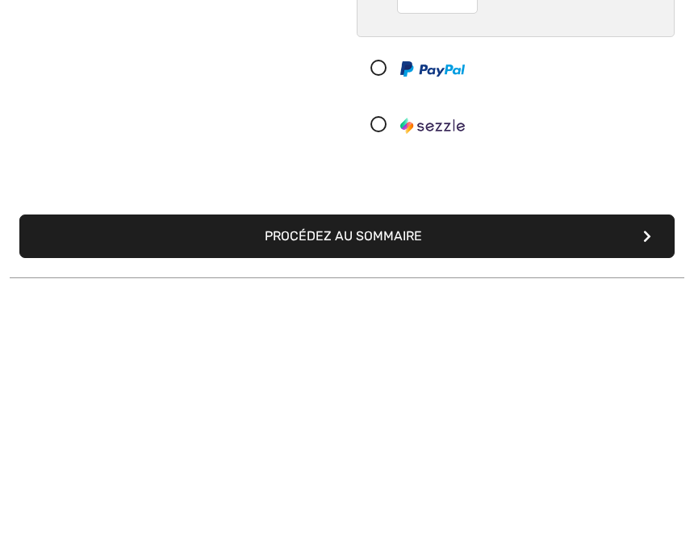
click at [382, 359] on icon at bounding box center [378, 367] width 43 height 17
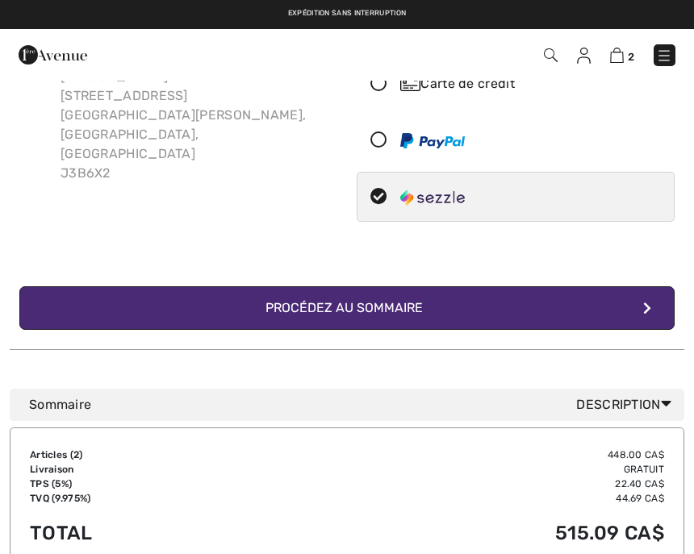
scroll to position [123, 0]
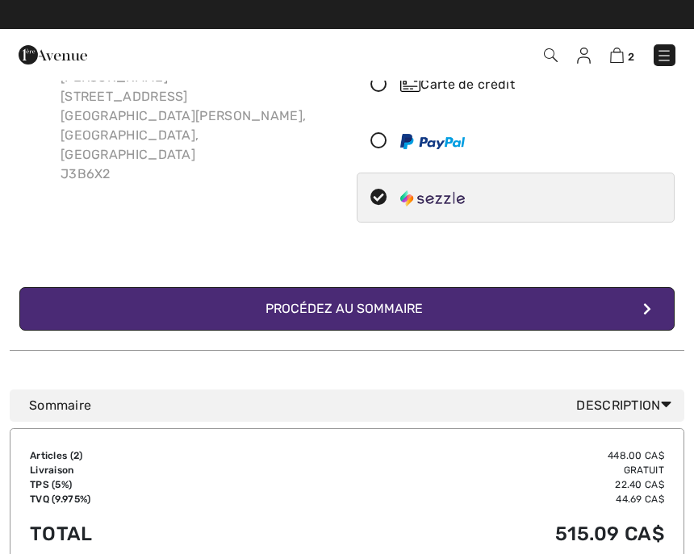
click at [382, 299] on div "Procédez au sommaire" at bounding box center [348, 308] width 190 height 19
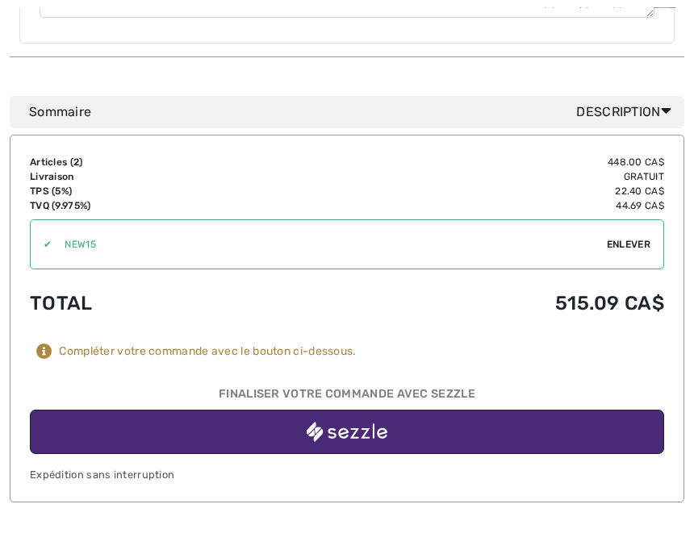
scroll to position [937, 0]
click at [347, 422] on img "button" at bounding box center [347, 432] width 81 height 20
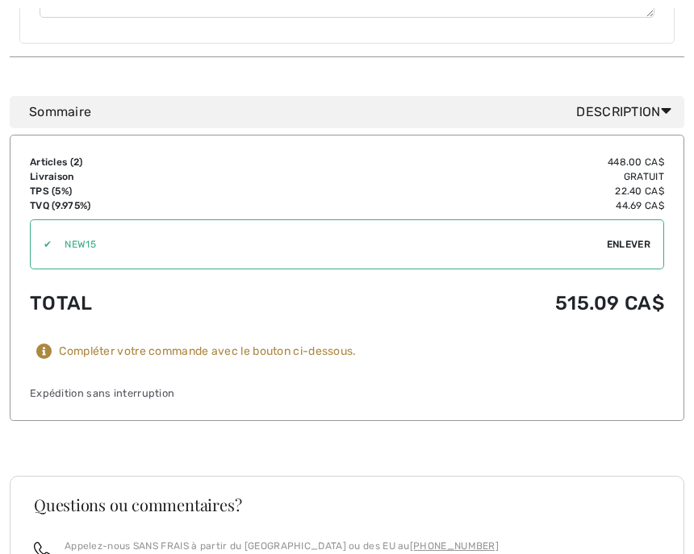
scroll to position [1000, 0]
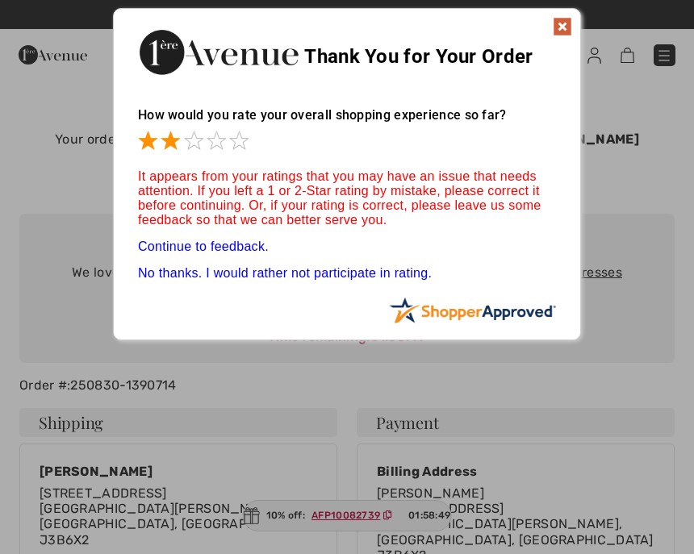
click at [172, 139] on span at bounding box center [170, 140] width 19 height 19
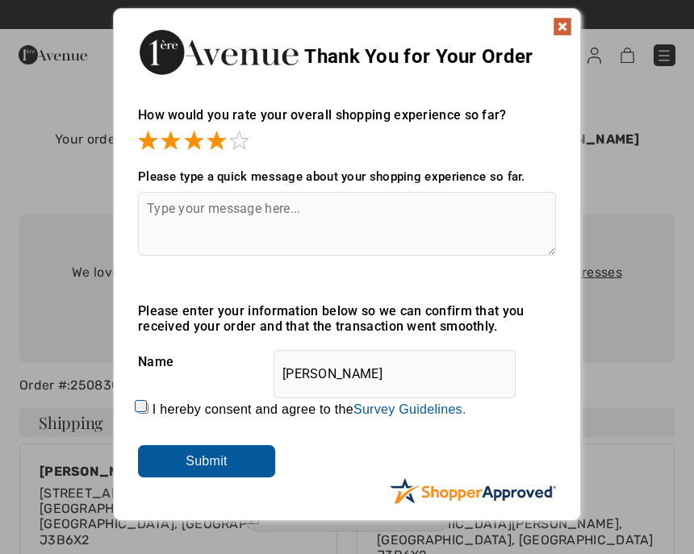
click at [218, 148] on span at bounding box center [216, 140] width 19 height 19
click at [245, 142] on span at bounding box center [238, 140] width 19 height 19
click at [232, 466] on input "Submit" at bounding box center [206, 461] width 137 height 32
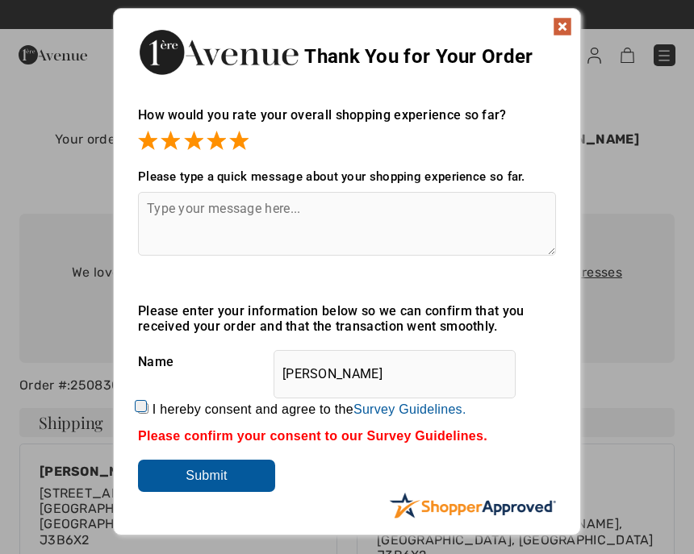
click at [148, 407] on input "I hereby consent and agree to the By submitting a review, you grant permission …" at bounding box center [143, 408] width 10 height 10
checkbox input "true"
click at [242, 474] on input "Submit" at bounding box center [206, 476] width 137 height 32
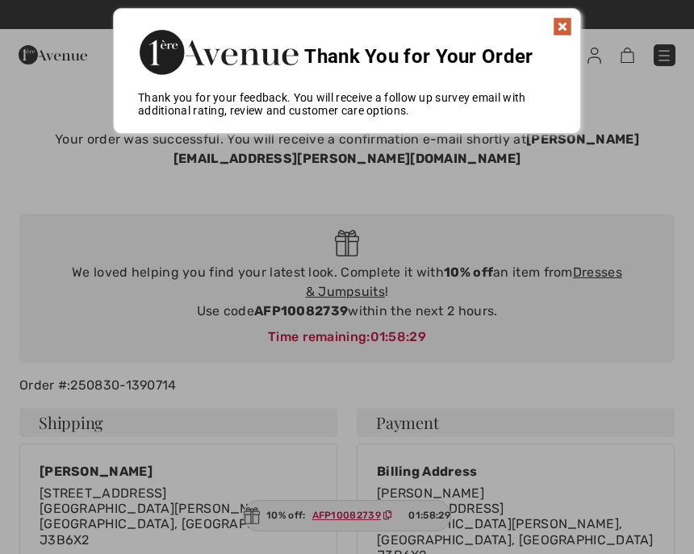
click at [563, 34] on img at bounding box center [562, 26] width 19 height 19
